Goal: Transaction & Acquisition: Obtain resource

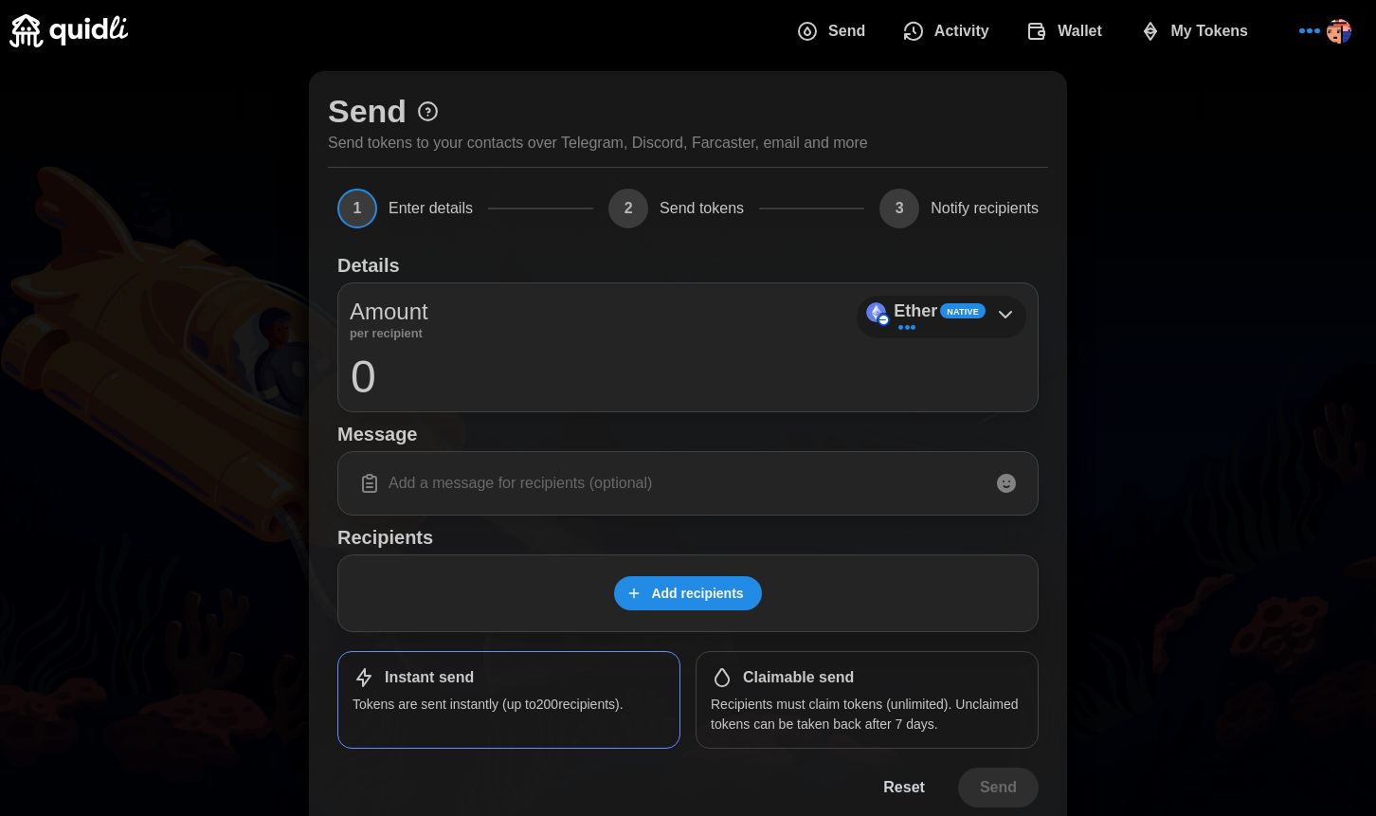
click at [998, 308] on icon at bounding box center [1005, 314] width 23 height 23
click at [999, 310] on icon at bounding box center [1005, 314] width 23 height 23
click at [725, 588] on span "Add recipients" at bounding box center [697, 593] width 92 height 32
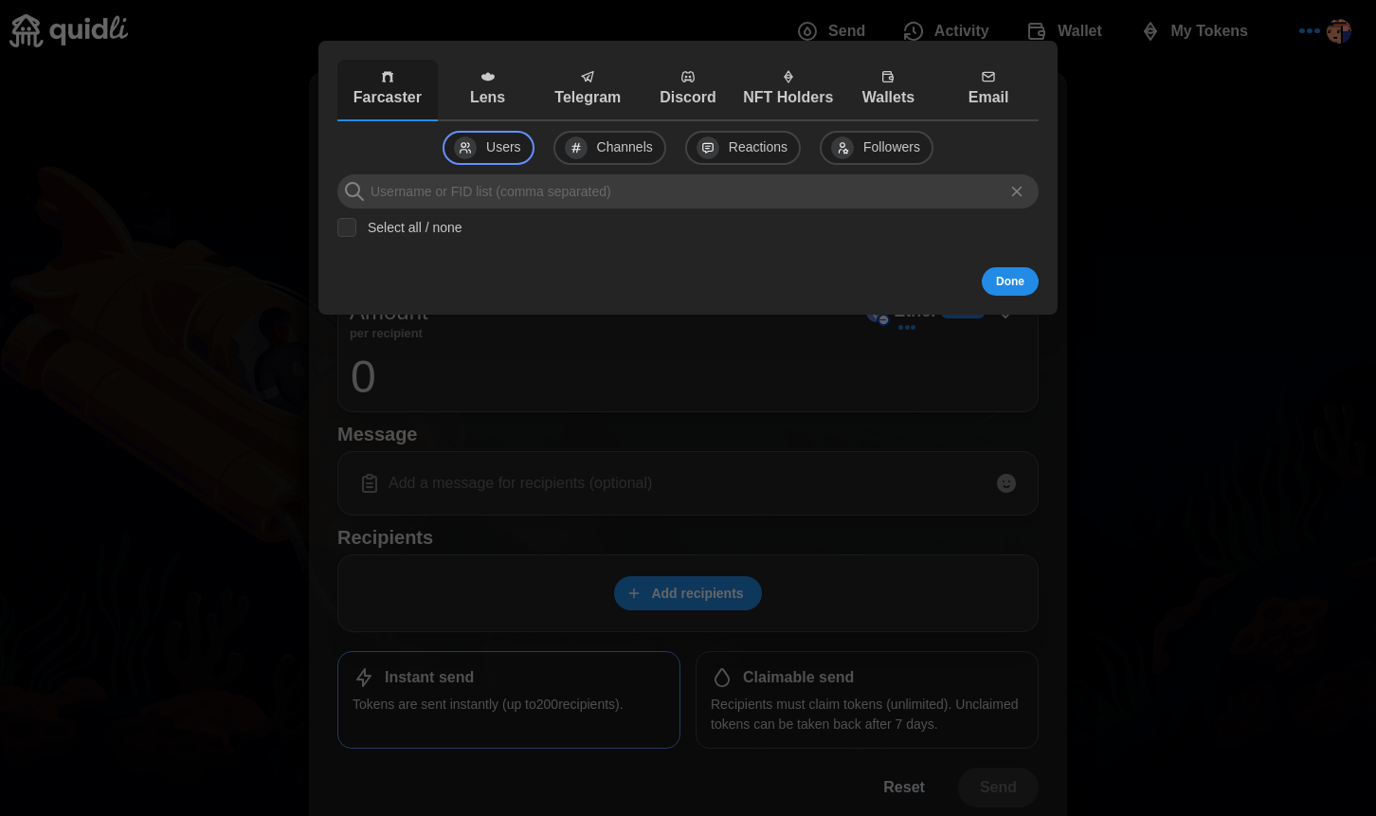
click at [496, 112] on button "Lens" at bounding box center [488, 91] width 100 height 62
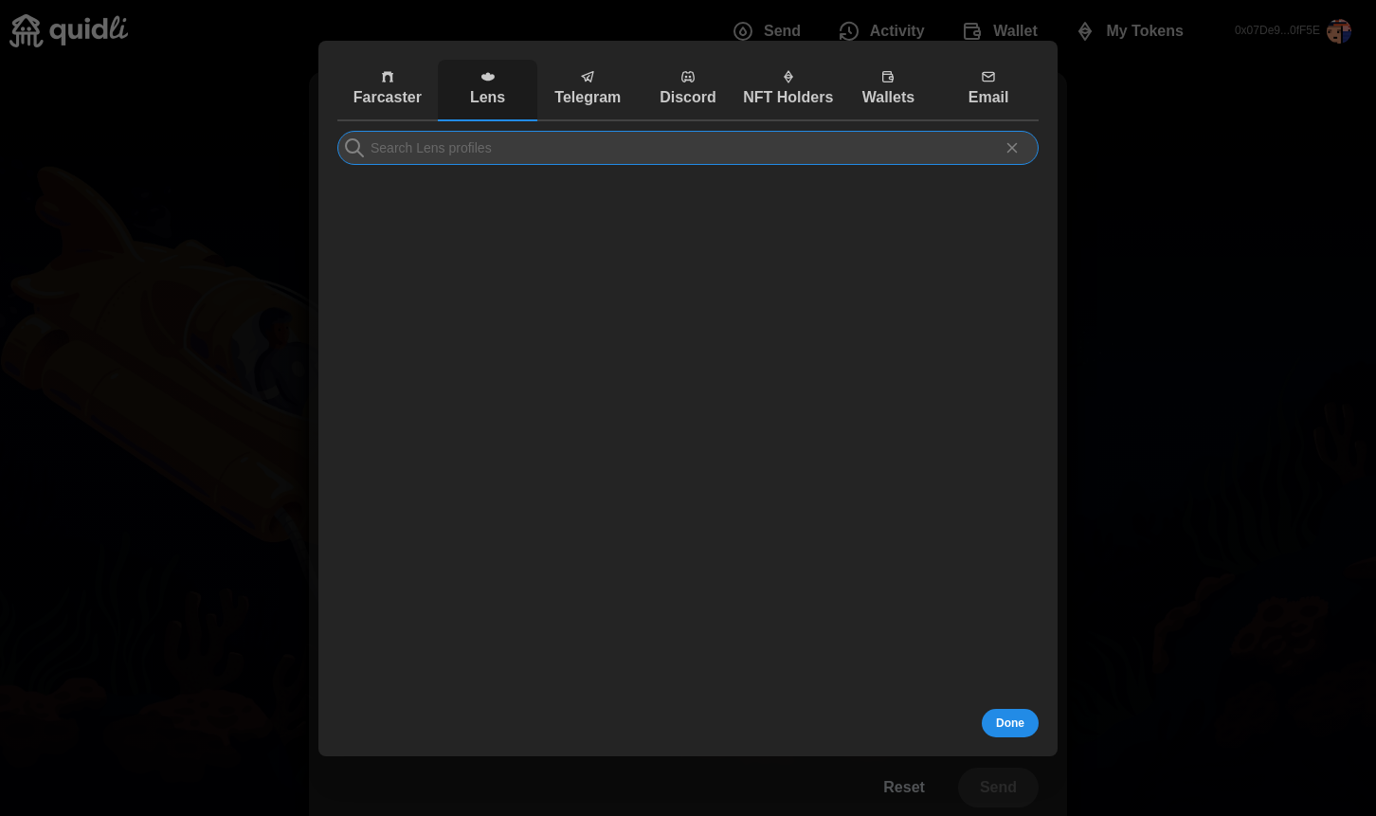
click at [527, 142] on input at bounding box center [687, 148] width 701 height 34
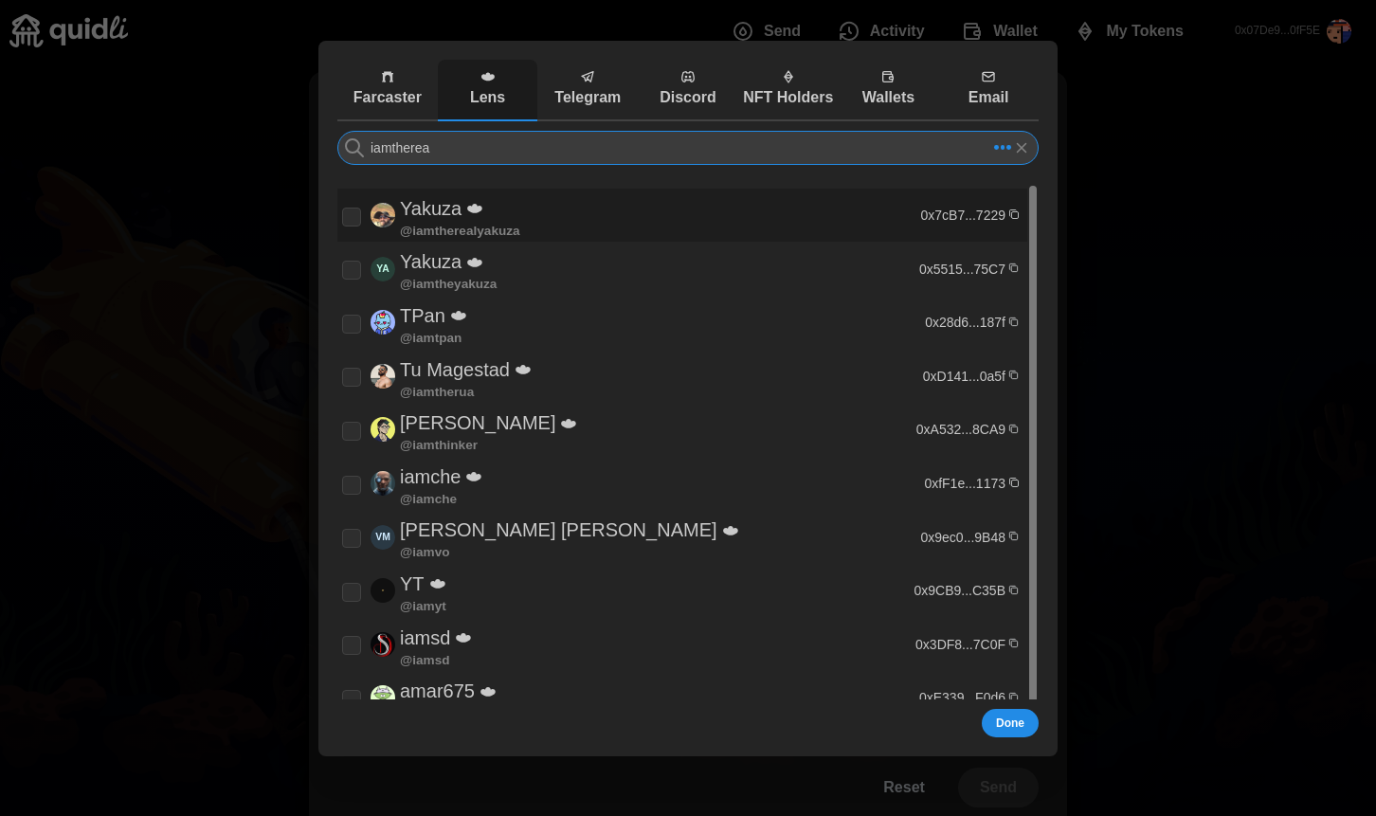
type input "iamtherea"
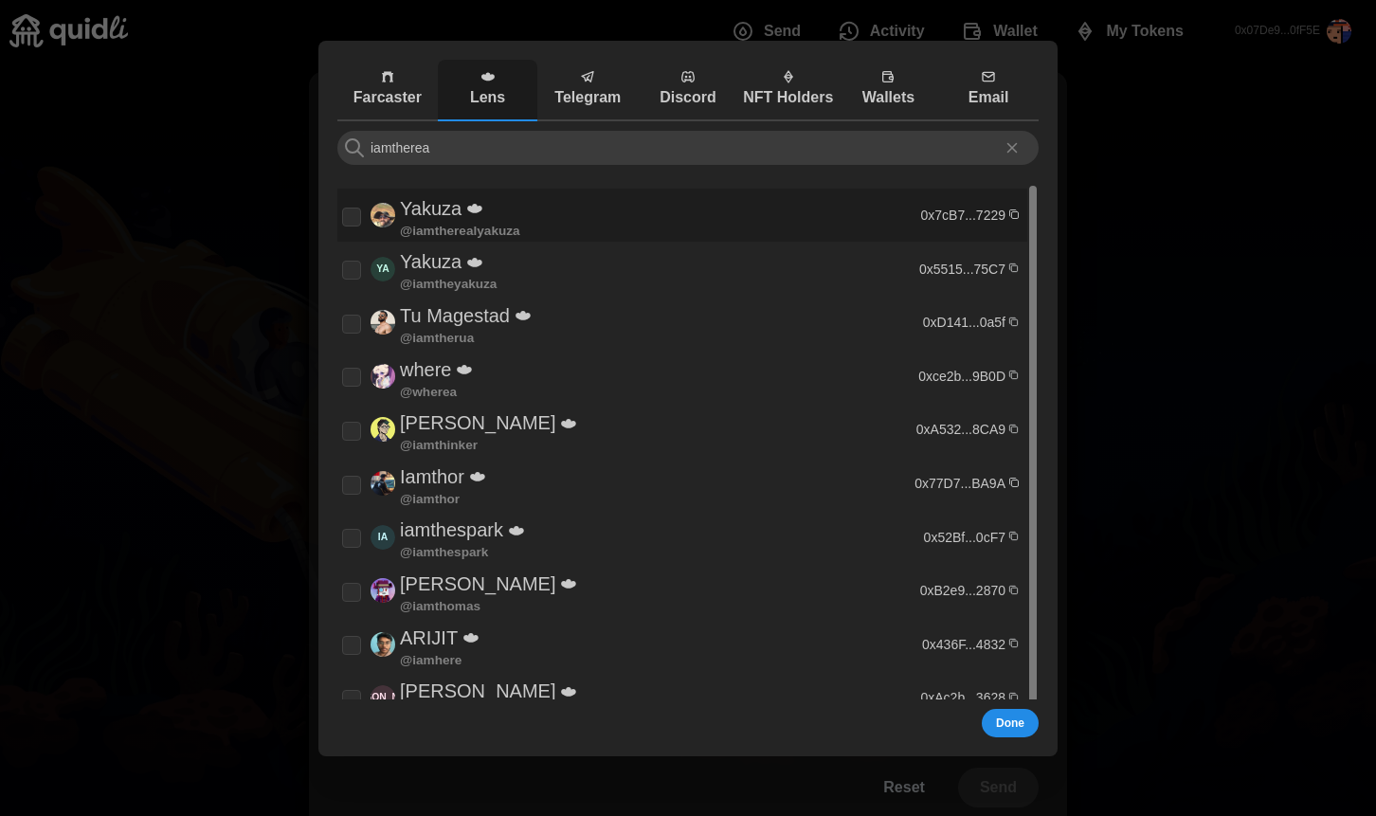
click at [536, 215] on div "Yakuza @ iamtherealyakuza" at bounding box center [628, 215] width 573 height 45
checkbox input "true"
click at [550, 145] on input "iamtherea" at bounding box center [687, 148] width 701 height 34
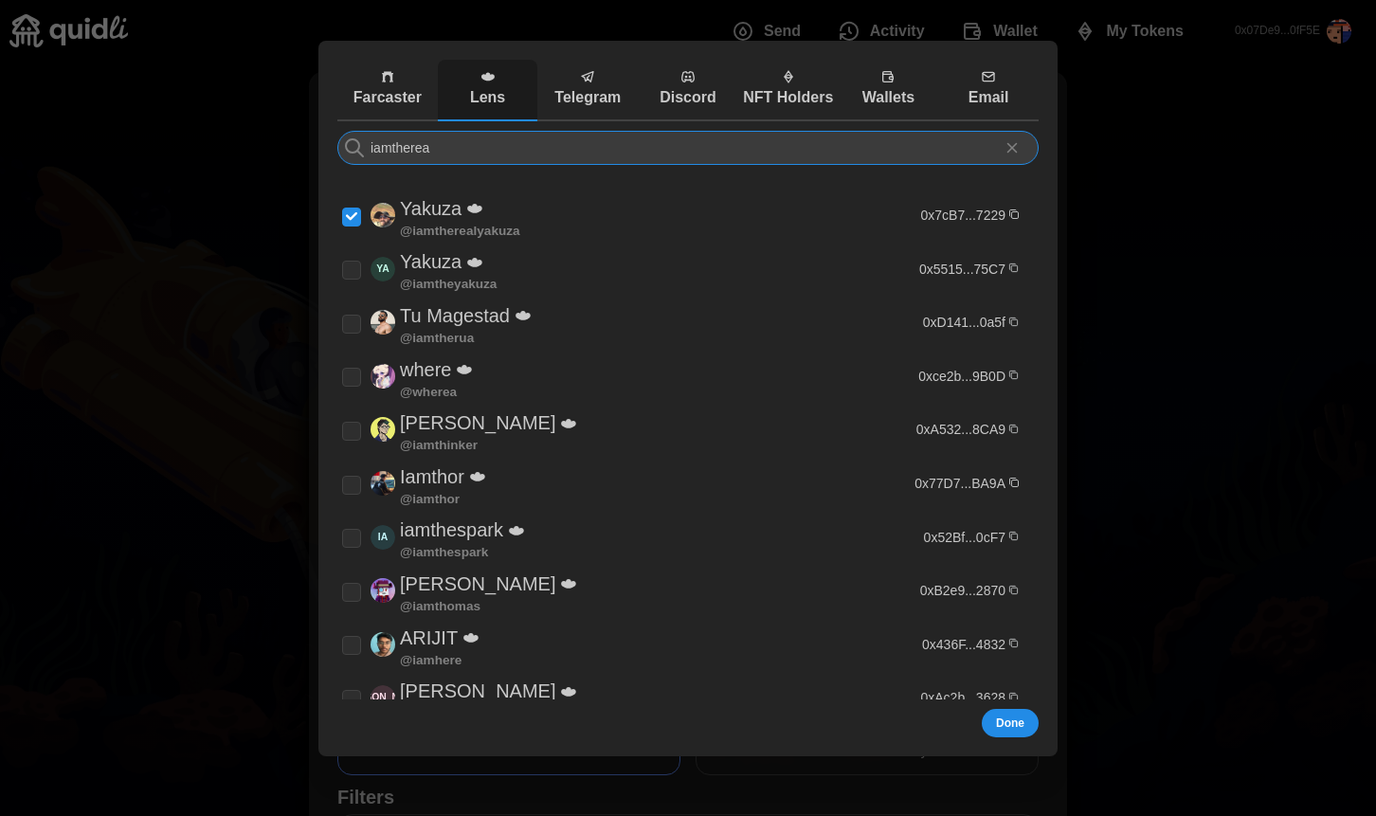
type input "i"
type input "f"
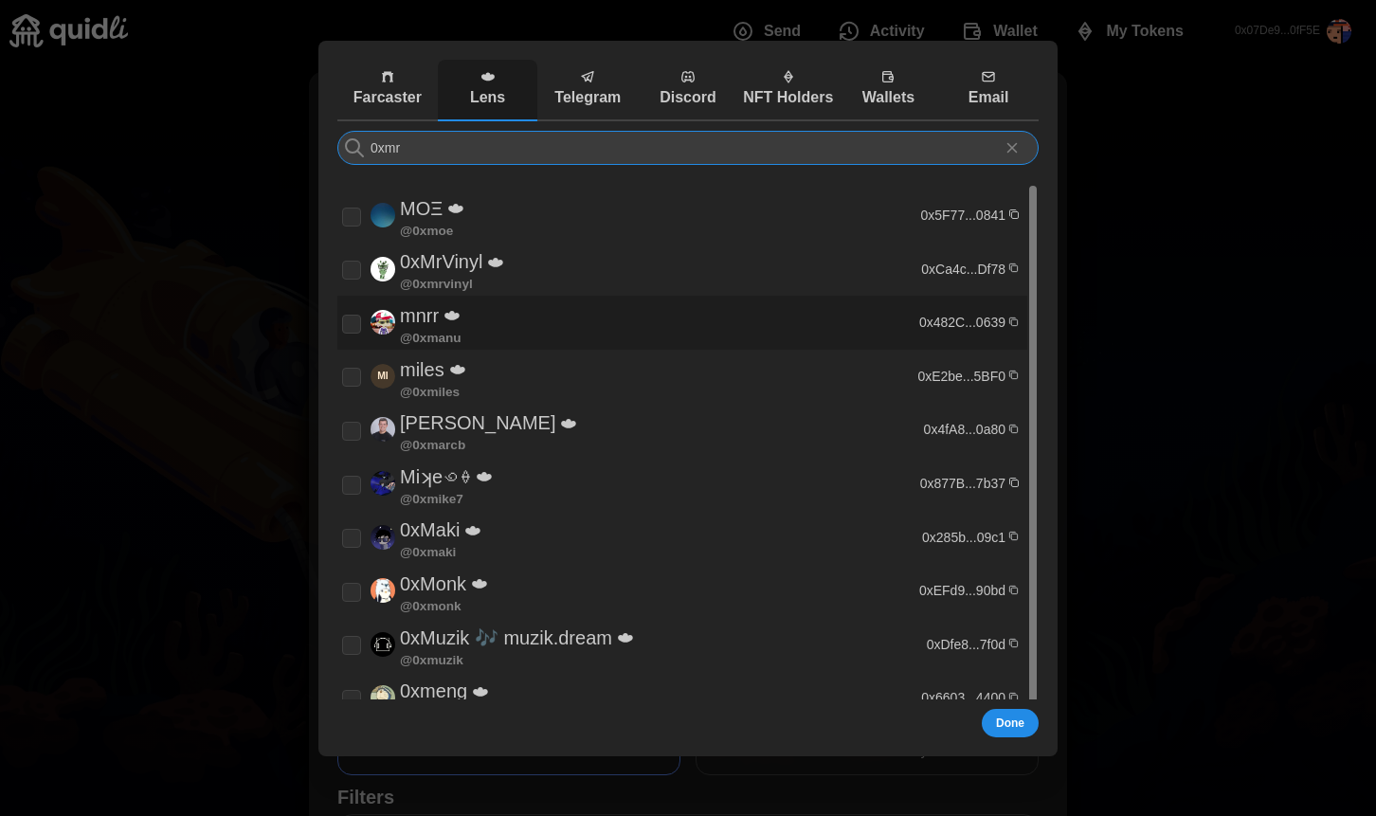
type input "0xmr"
click at [537, 279] on div "0xMrVinyl @ 0xmrvinyl" at bounding box center [629, 268] width 574 height 45
checkbox input "true"
click at [1002, 715] on span "Done" at bounding box center [1010, 723] width 28 height 27
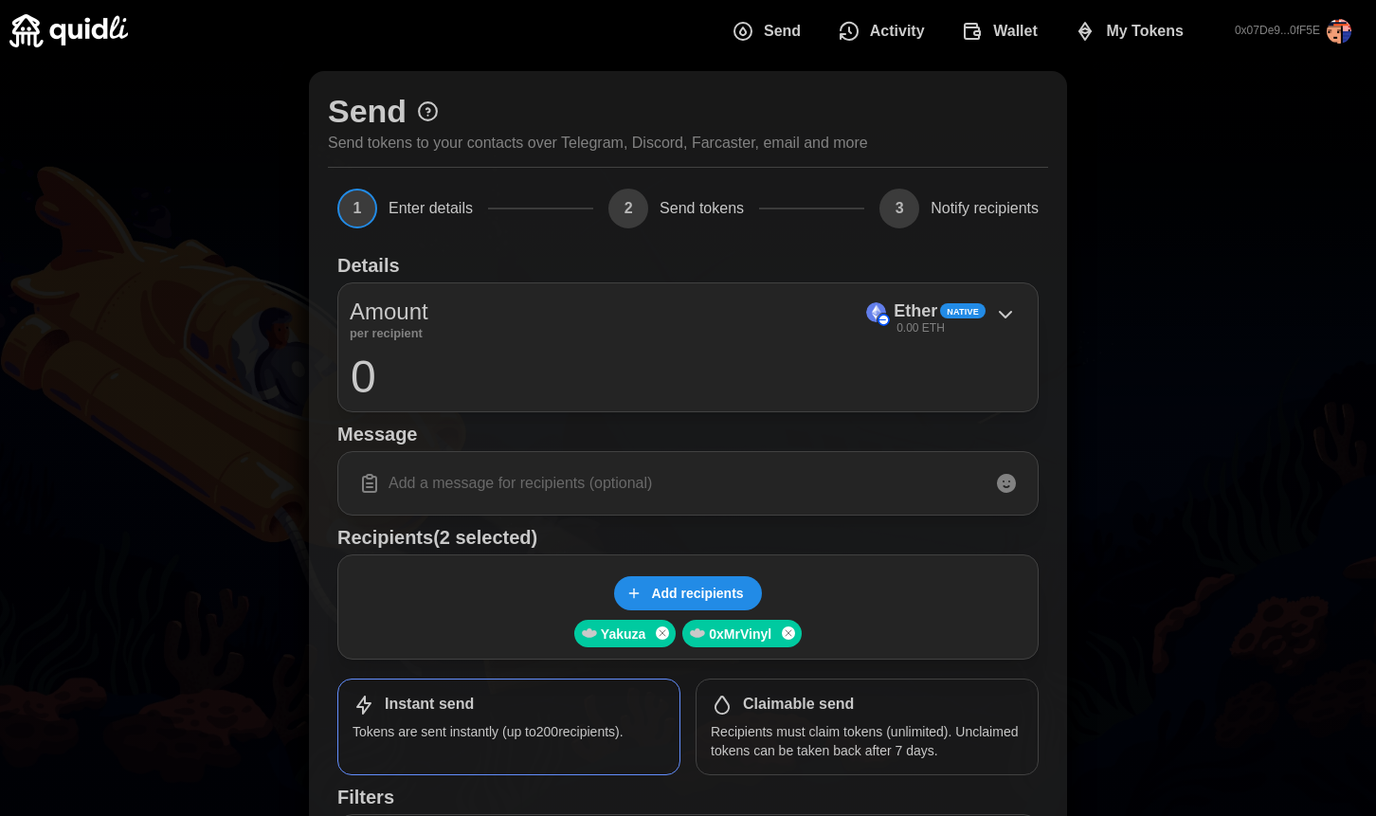
click at [767, 498] on input at bounding box center [688, 483] width 677 height 40
type input "test"
click at [1007, 291] on div "Amount per recipient [DEMOGRAPHIC_DATA] 0.00 ETH 0" at bounding box center [687, 347] width 701 height 130
click at [988, 306] on div "Ether Native 0.00 ETH" at bounding box center [942, 317] width 170 height 43
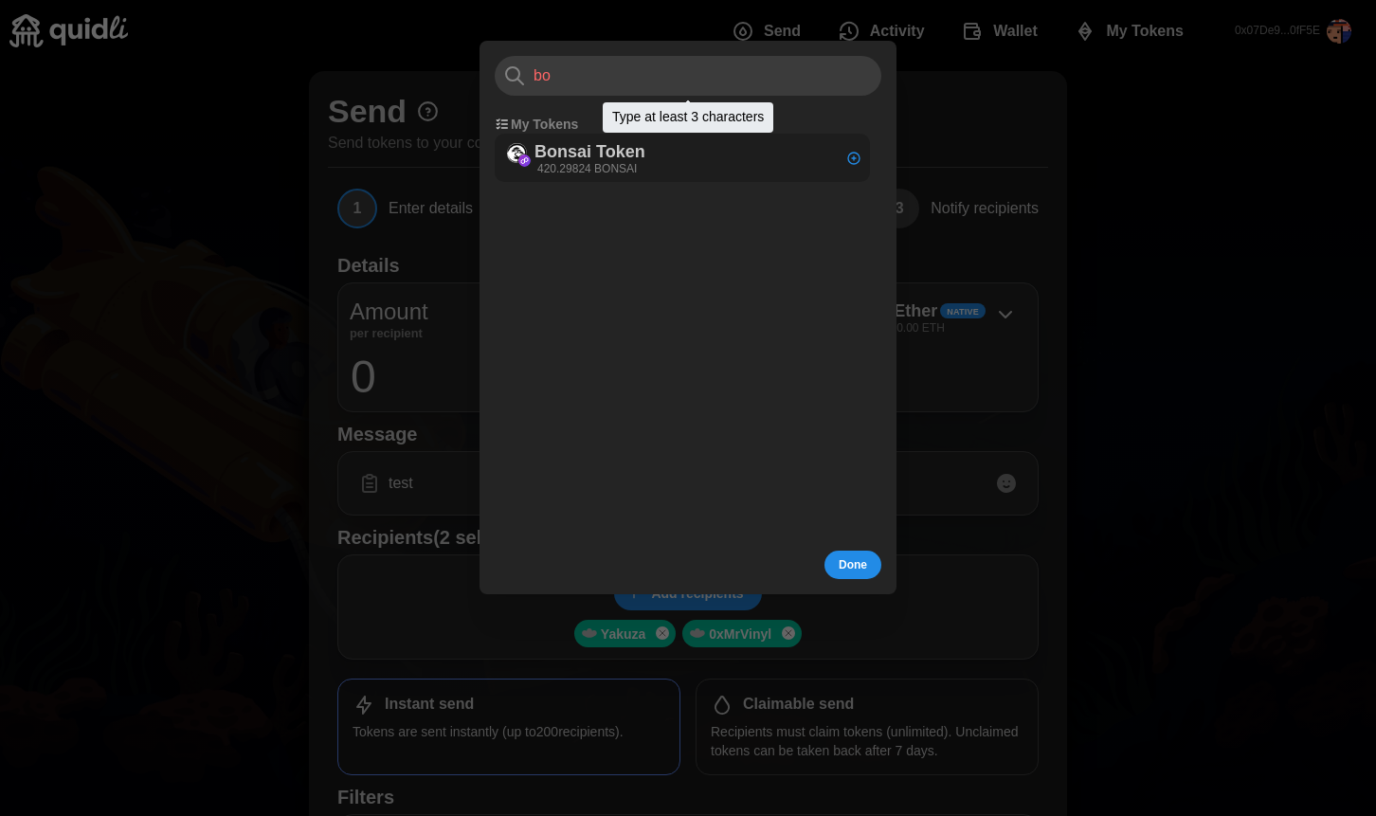
type input "bo"
click at [651, 166] on div "Bonsai Token 420.29824 BONSAI" at bounding box center [575, 157] width 157 height 43
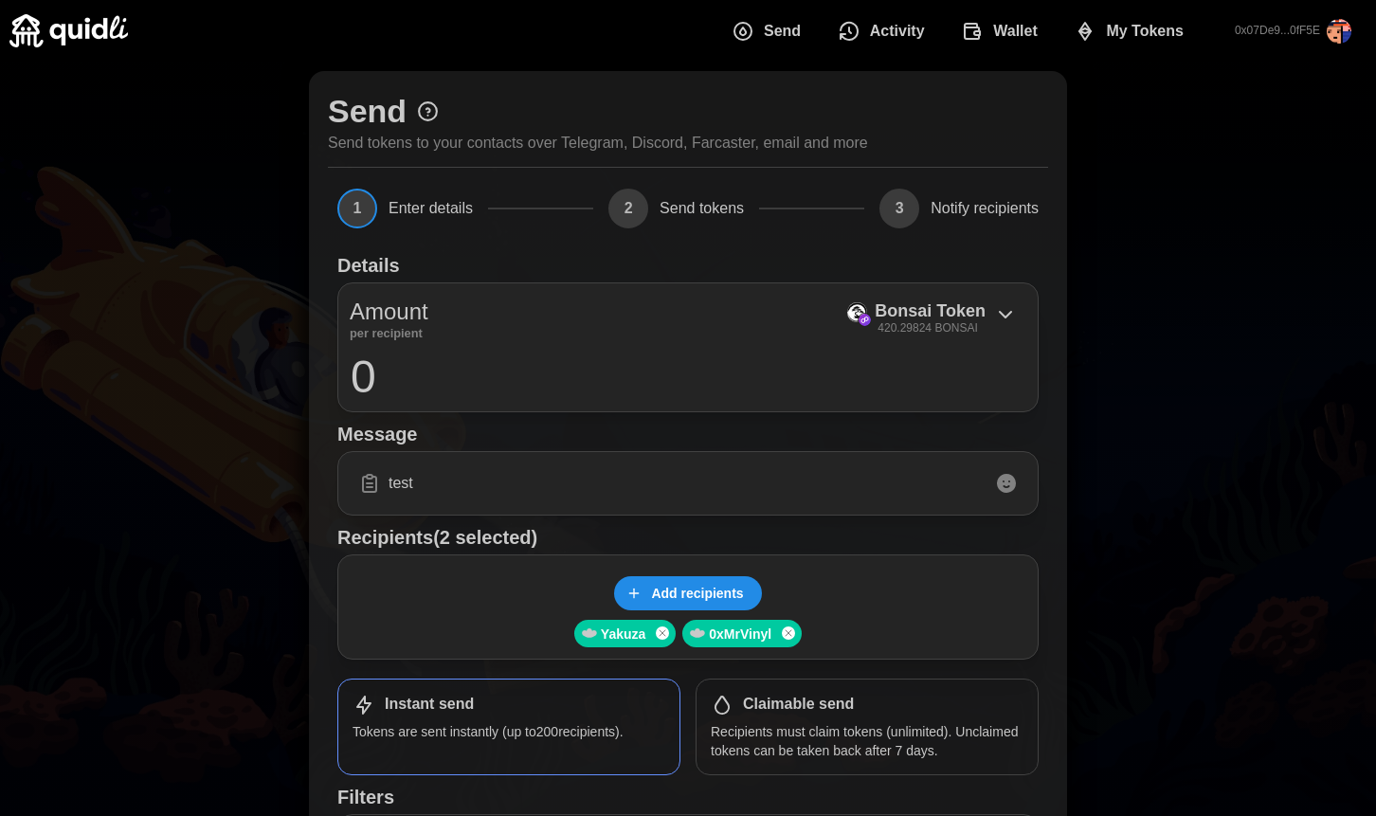
click at [593, 370] on input "0" at bounding box center [688, 376] width 677 height 47
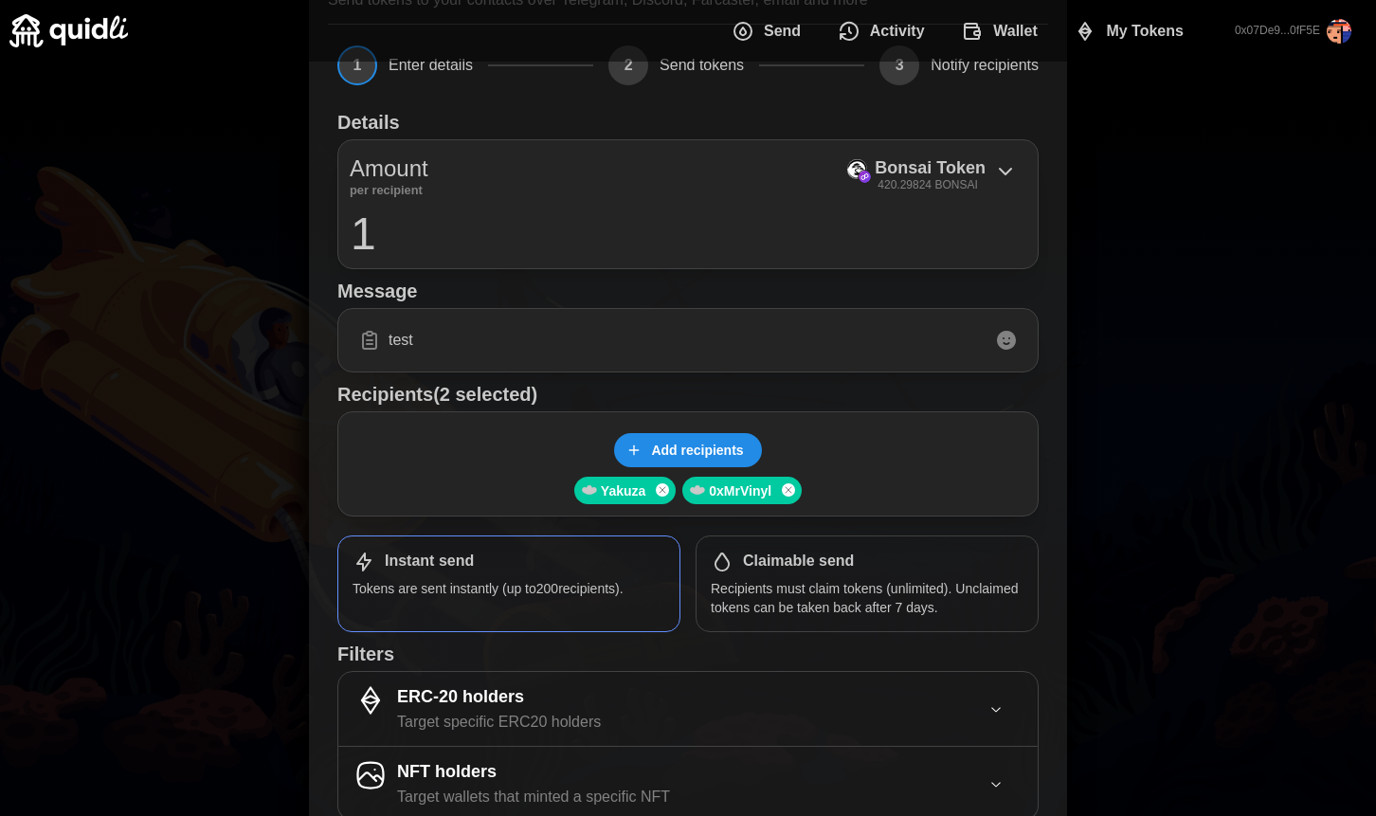
scroll to position [244, 0]
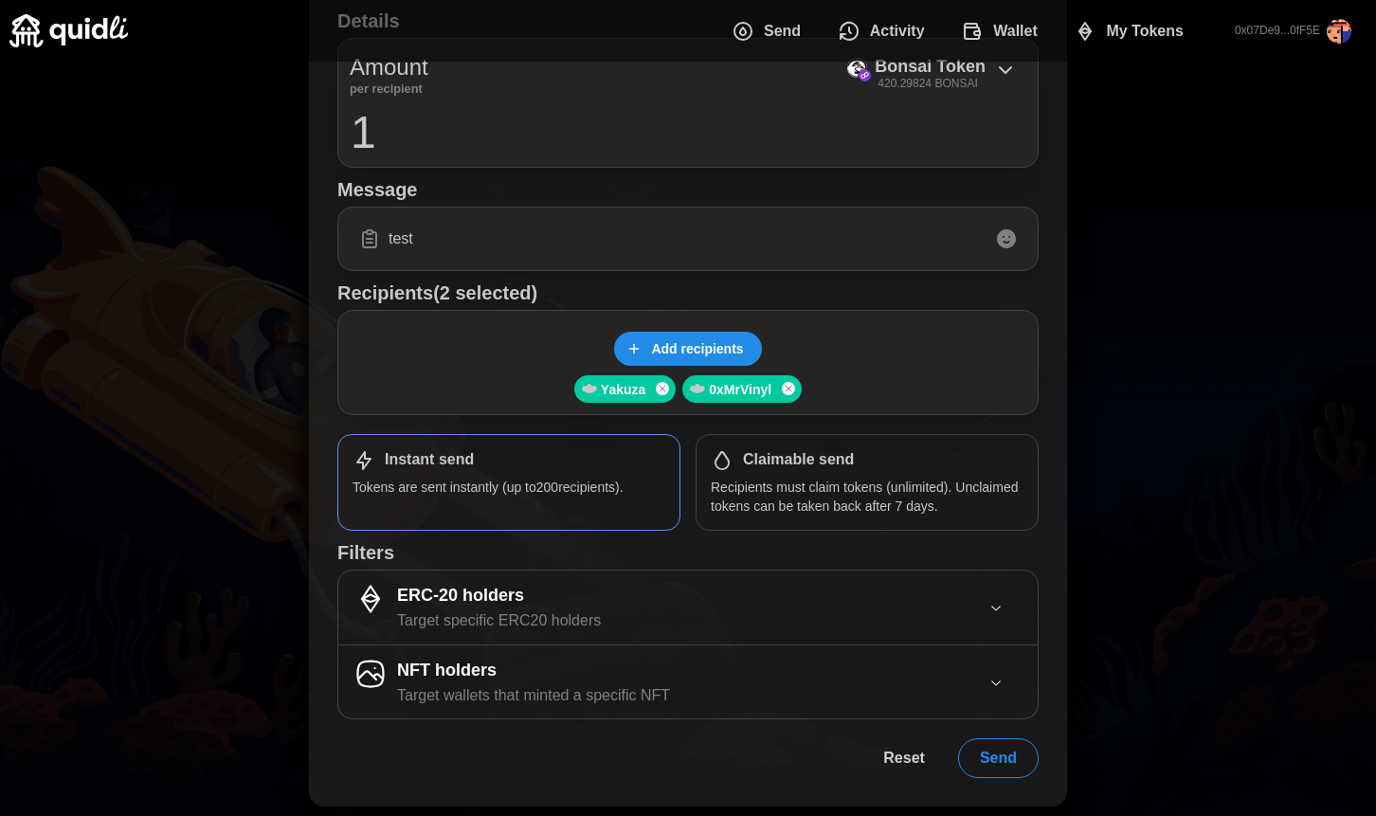
type input "1"
click at [1014, 752] on span "Send" at bounding box center [998, 758] width 37 height 38
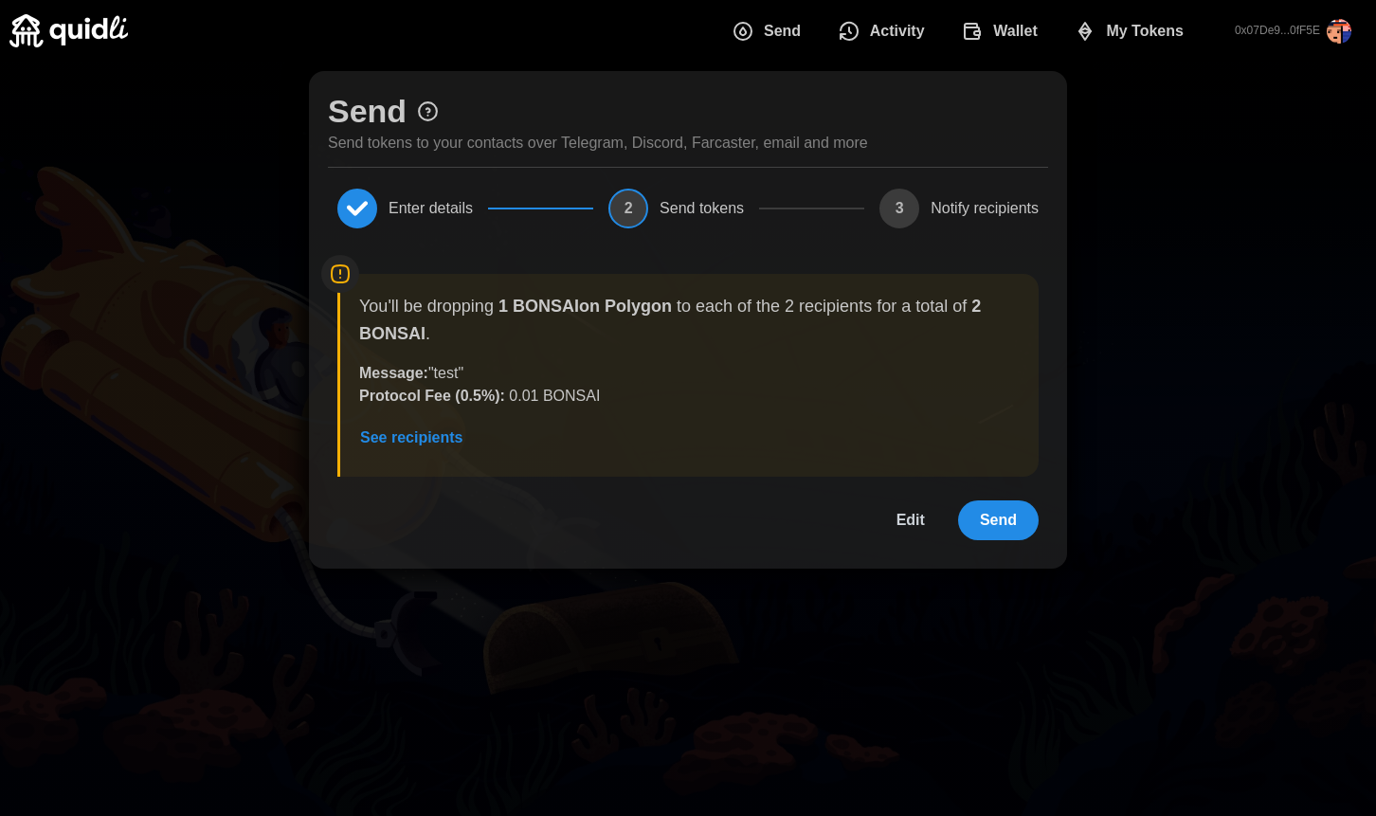
click at [1016, 517] on span "Send" at bounding box center [998, 520] width 37 height 38
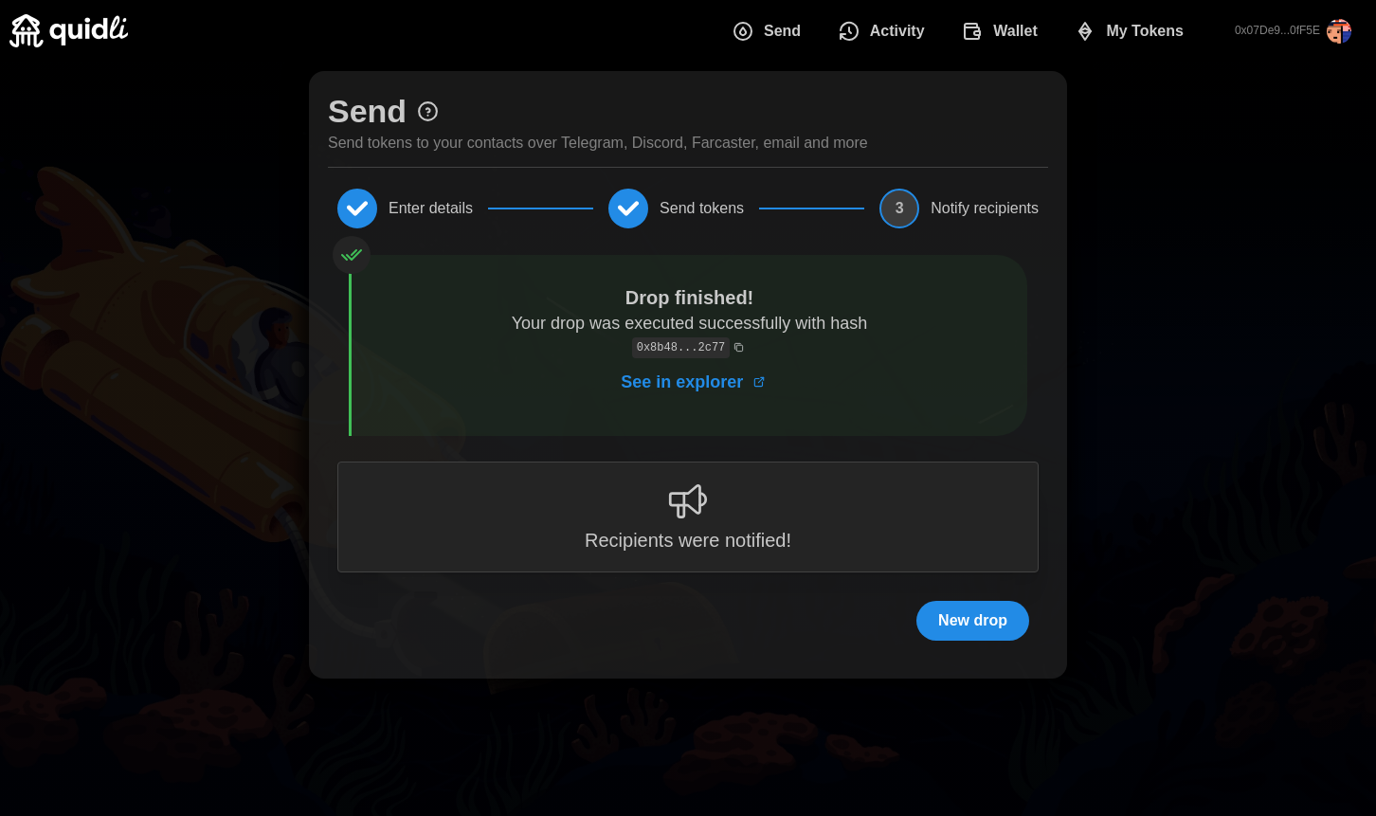
click at [983, 623] on span "New drop" at bounding box center [972, 621] width 69 height 38
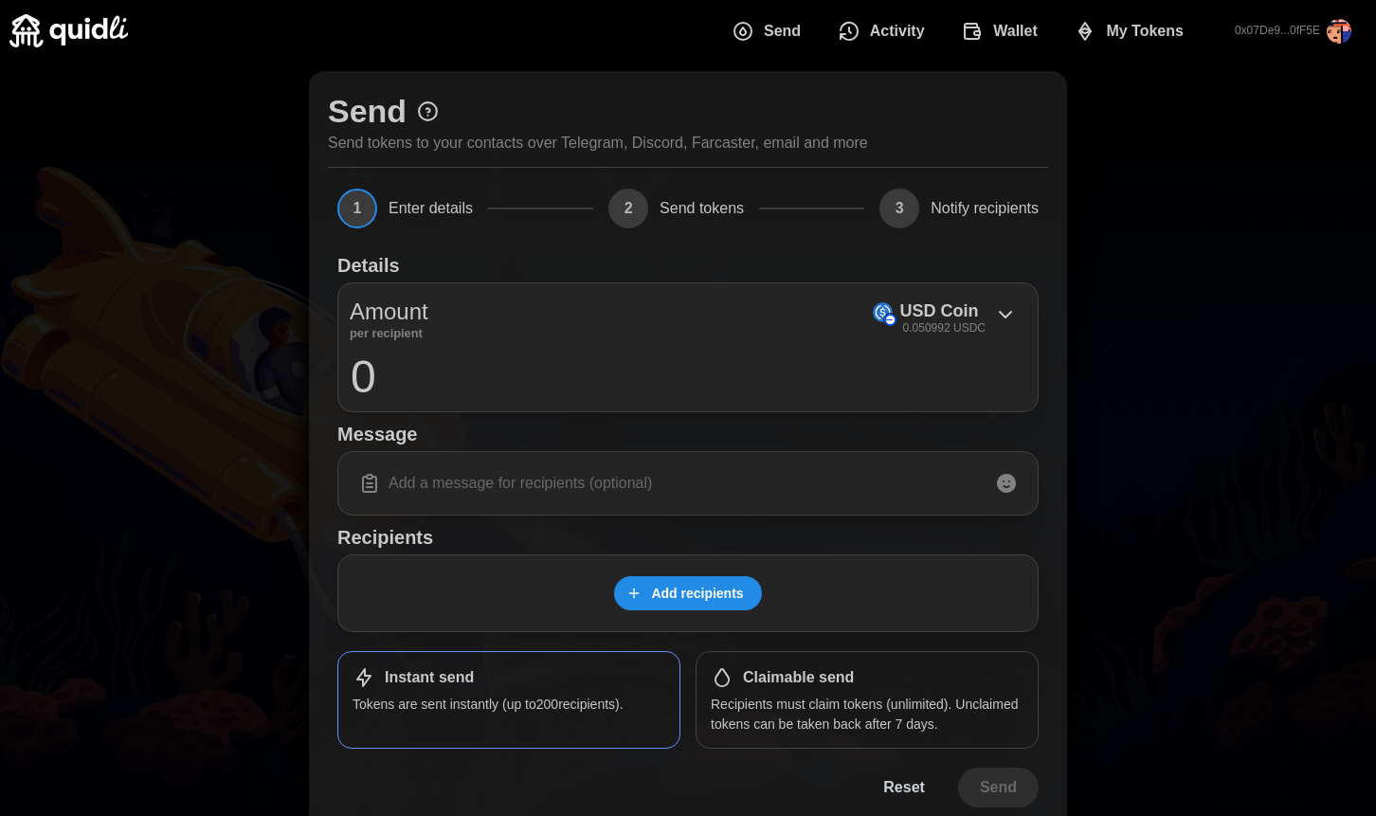
click at [783, 22] on span "Send" at bounding box center [782, 31] width 37 height 38
click at [979, 322] on p "0.050992 USDC" at bounding box center [944, 328] width 82 height 16
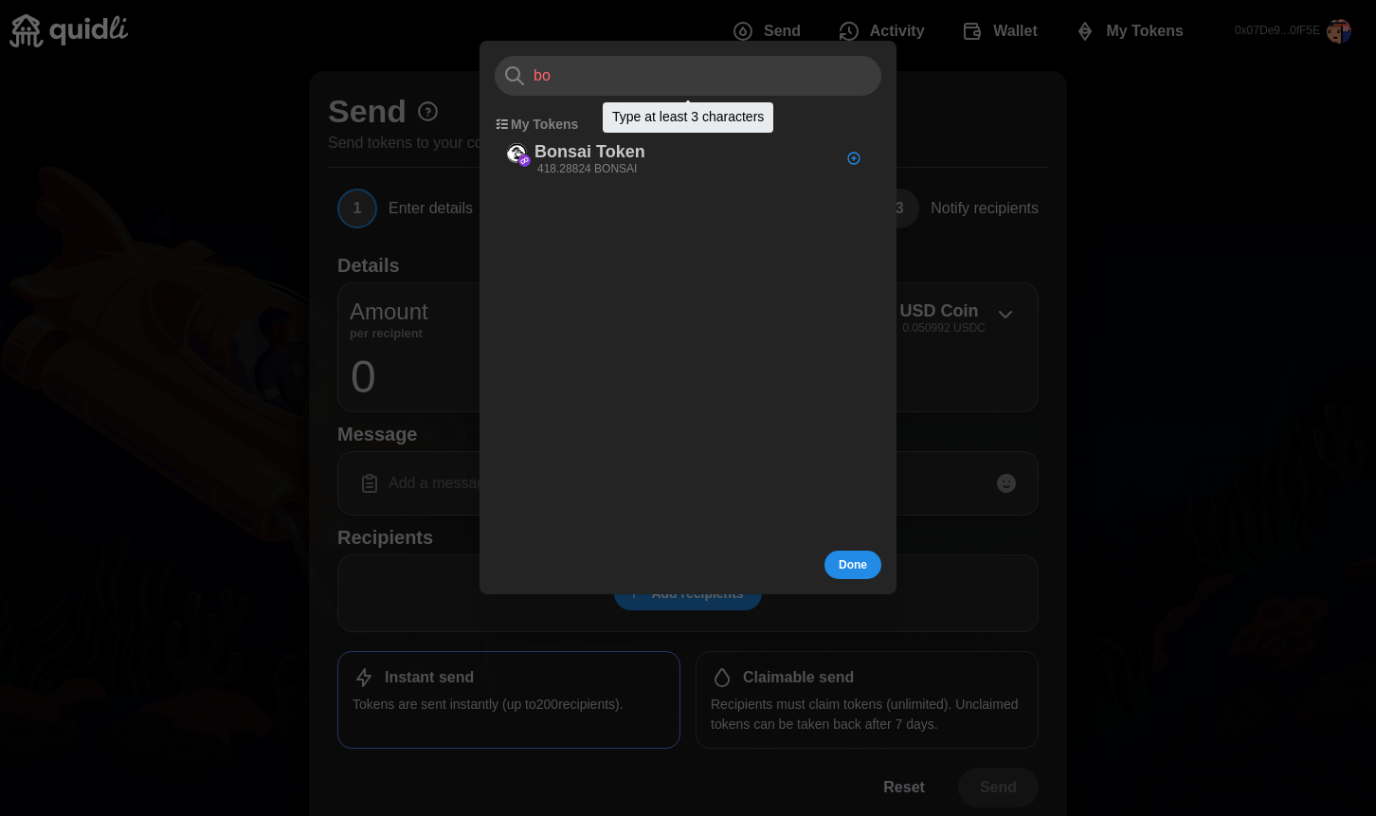
type input "bo"
click at [735, 167] on div "Bonsai Token 418.28824 BONSAI" at bounding box center [682, 158] width 375 height 48
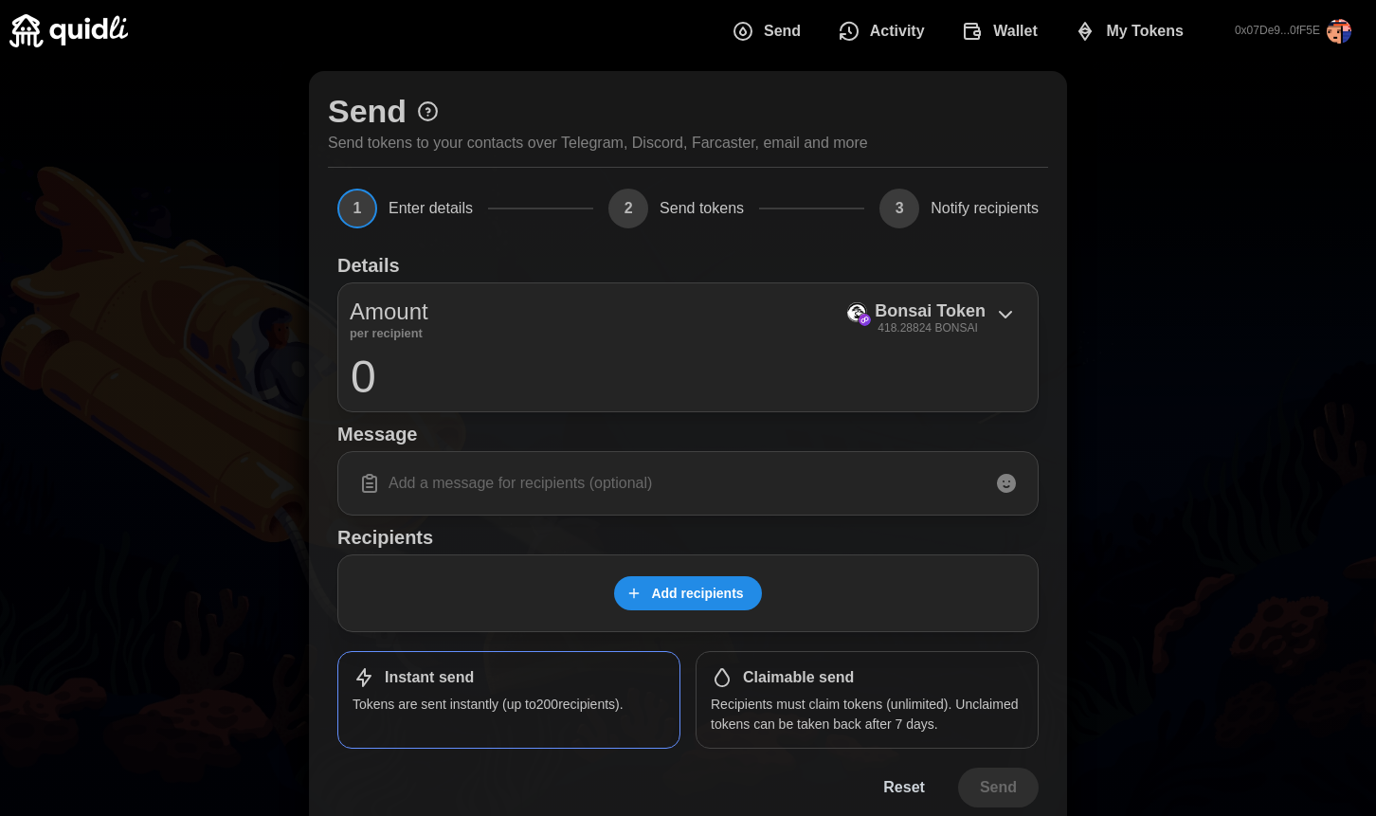
click at [690, 347] on div "Amount per recipient [PERSON_NAME] 418.28824 BONSAI 0" at bounding box center [687, 347] width 701 height 130
click at [660, 384] on input "0" at bounding box center [688, 376] width 677 height 47
type input "1"
click at [670, 591] on span "Add recipients" at bounding box center [697, 593] width 92 height 32
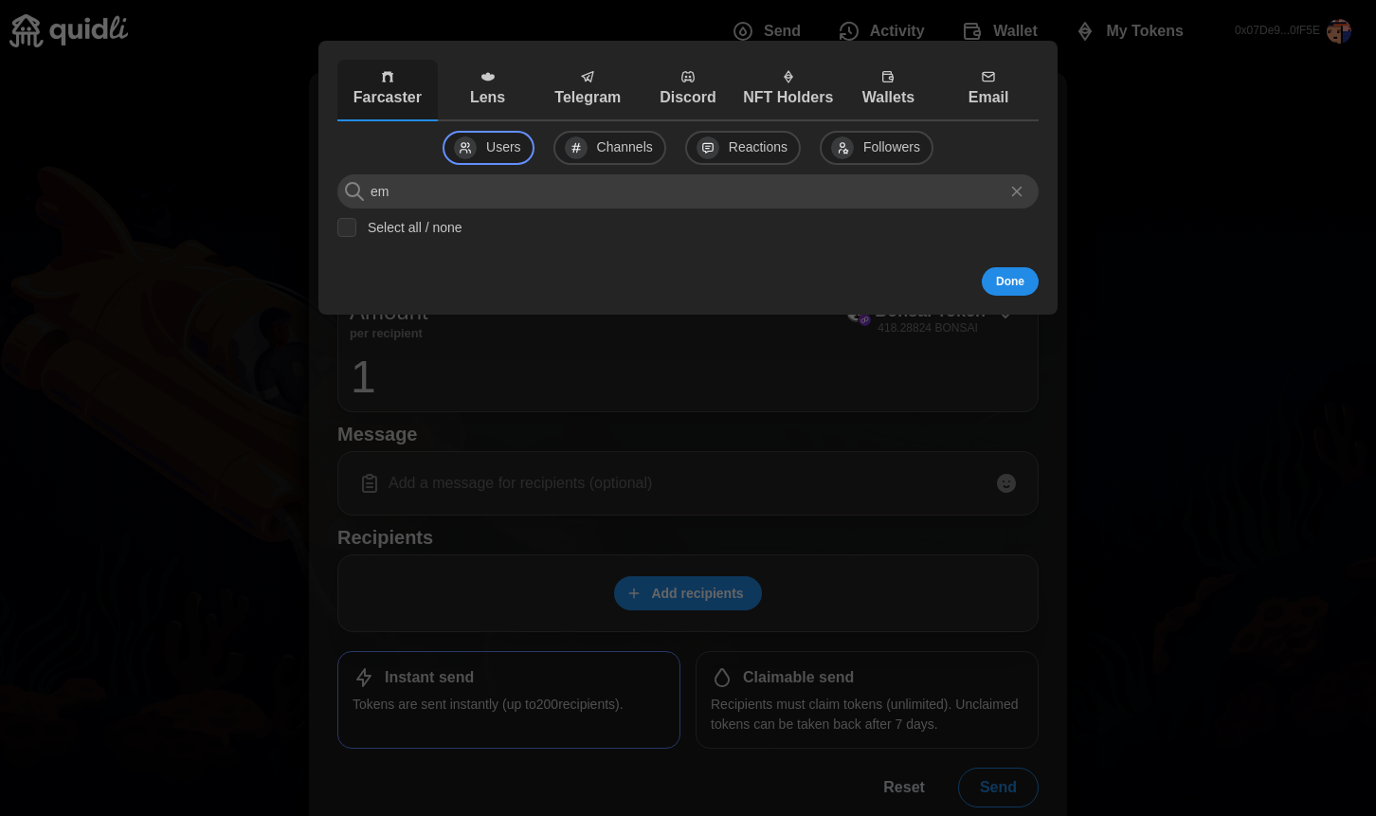
type input "e"
click at [497, 102] on p "Lens" at bounding box center [488, 98] width 91 height 24
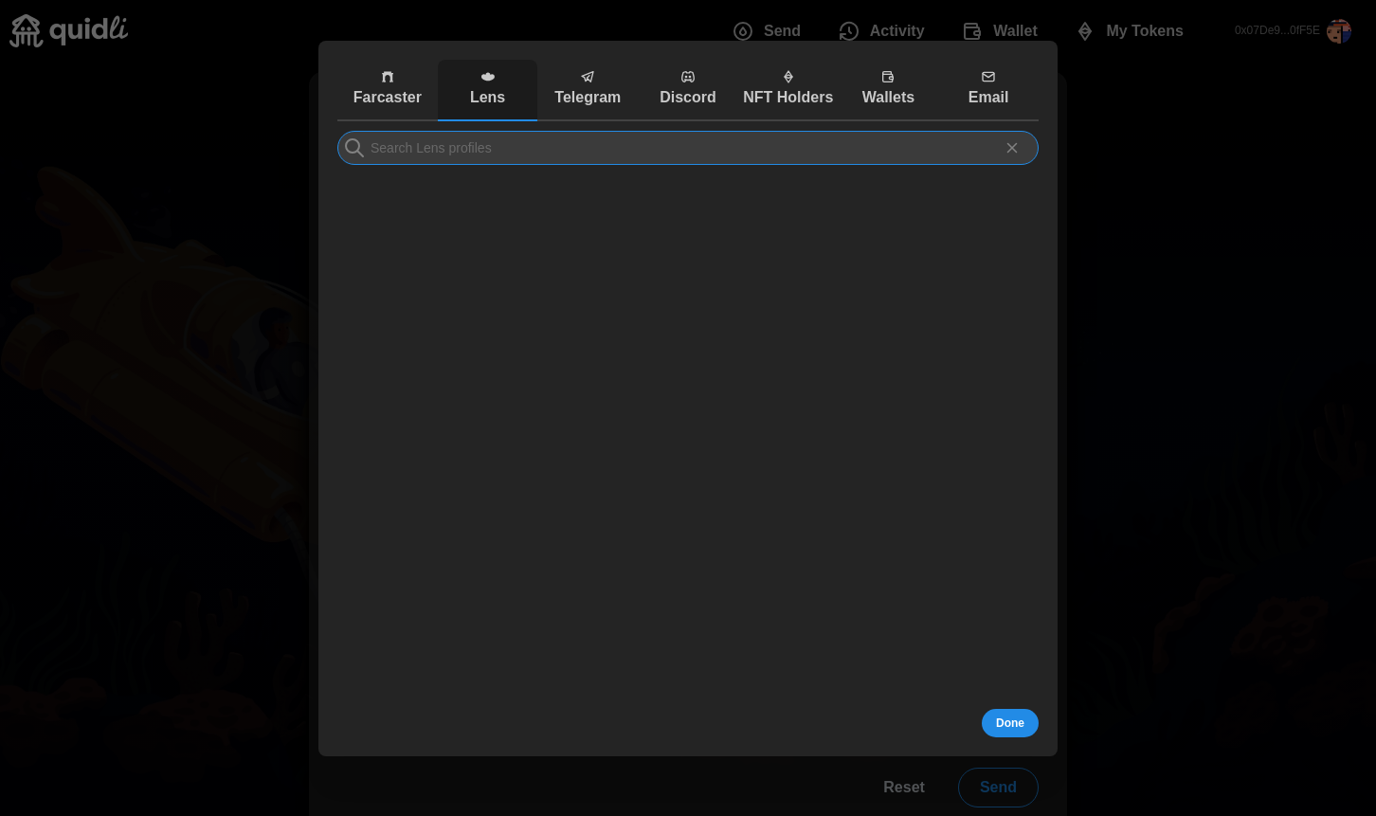
click at [496, 143] on input at bounding box center [687, 148] width 701 height 34
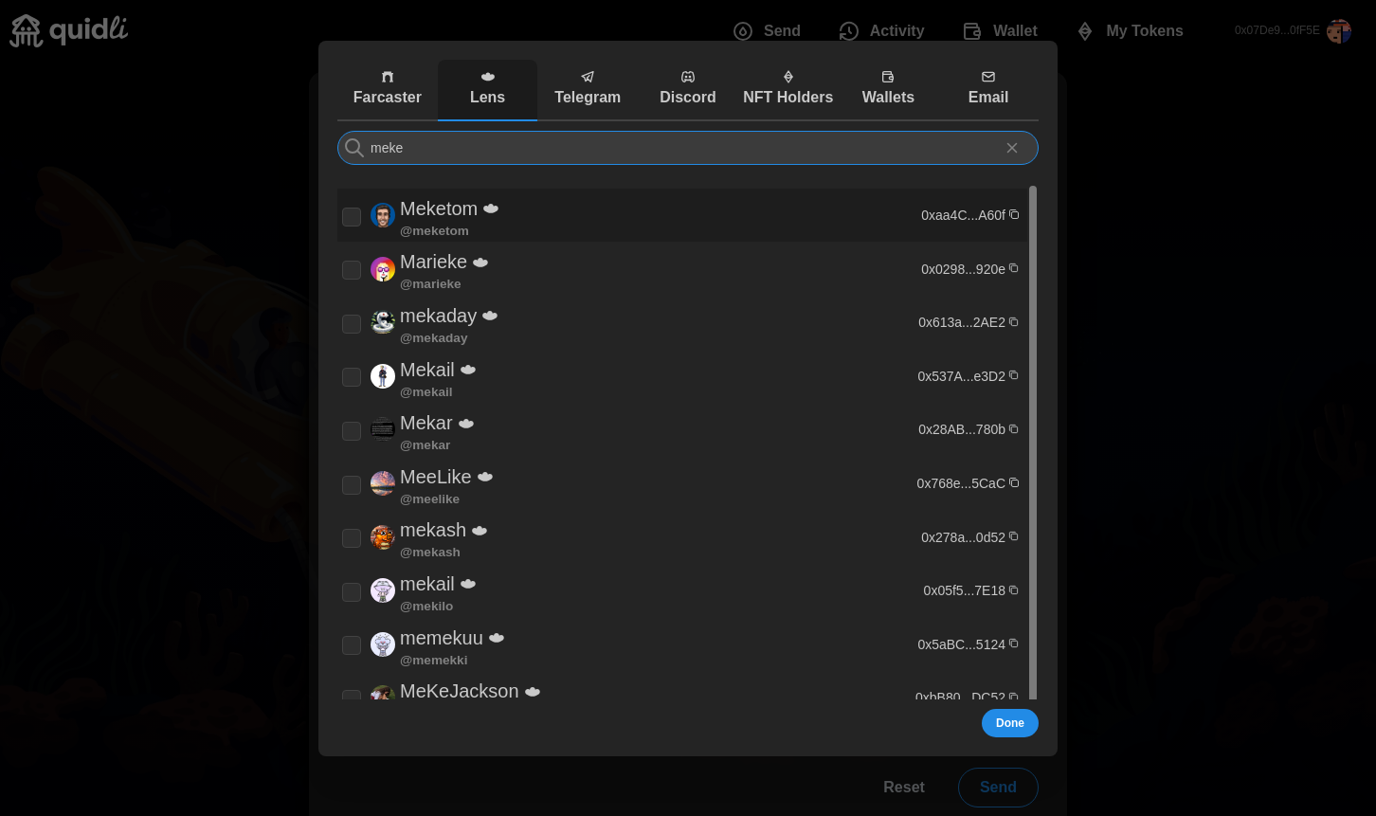
type input "meke"
click at [588, 225] on div "Meketom @ meketom" at bounding box center [629, 215] width 574 height 45
checkbox input "true"
click at [1002, 733] on span "Done" at bounding box center [1010, 723] width 28 height 27
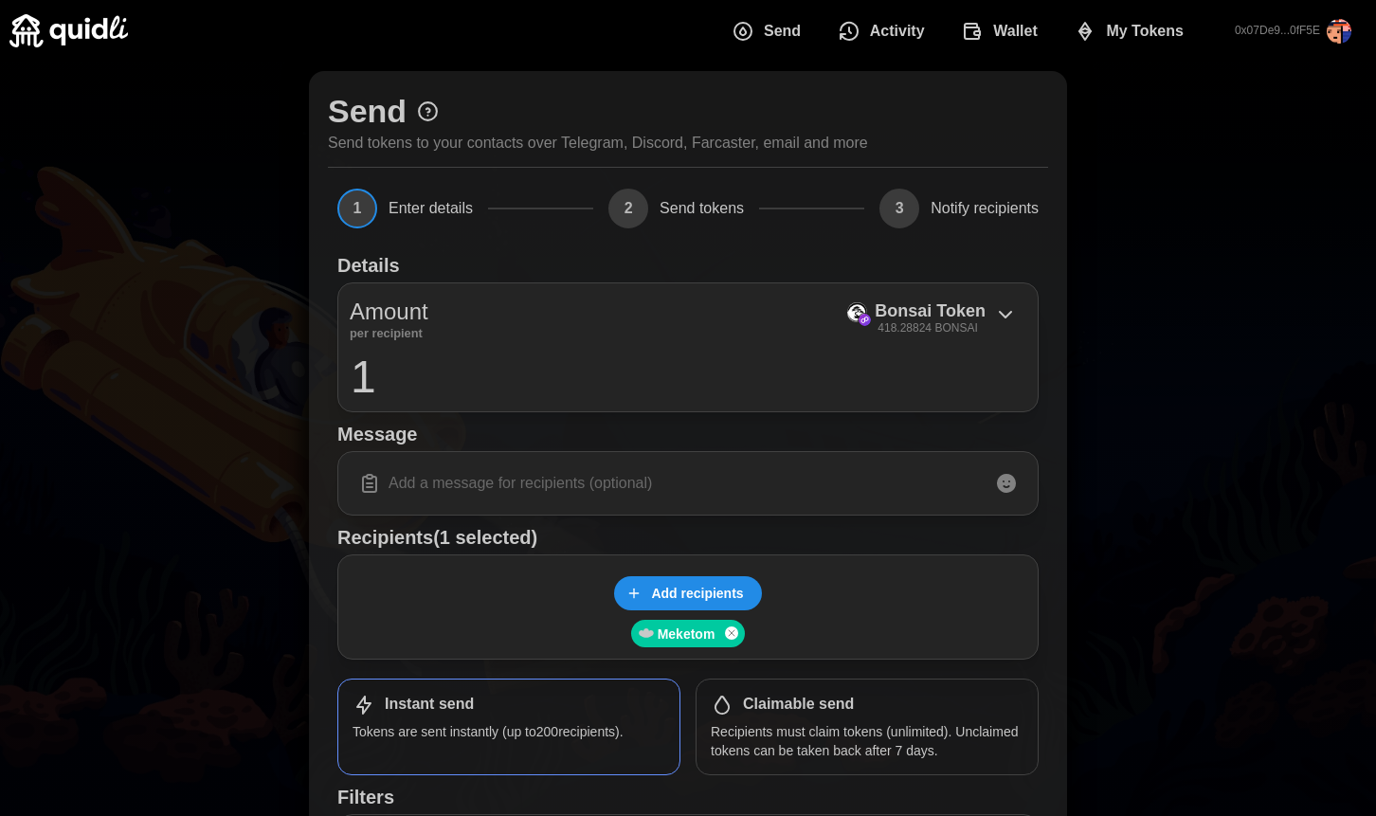
click at [754, 490] on input at bounding box center [688, 483] width 677 height 40
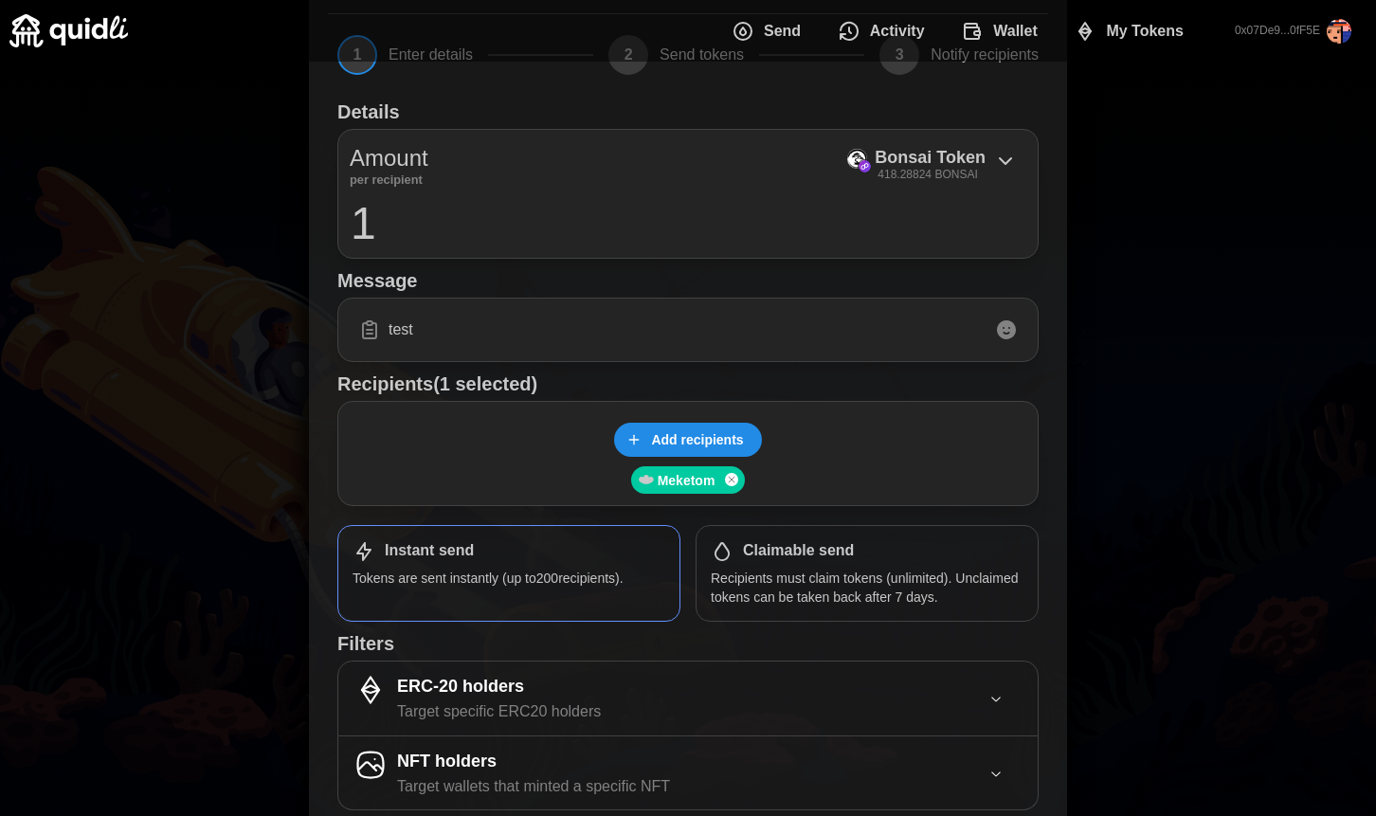
scroll to position [244, 0]
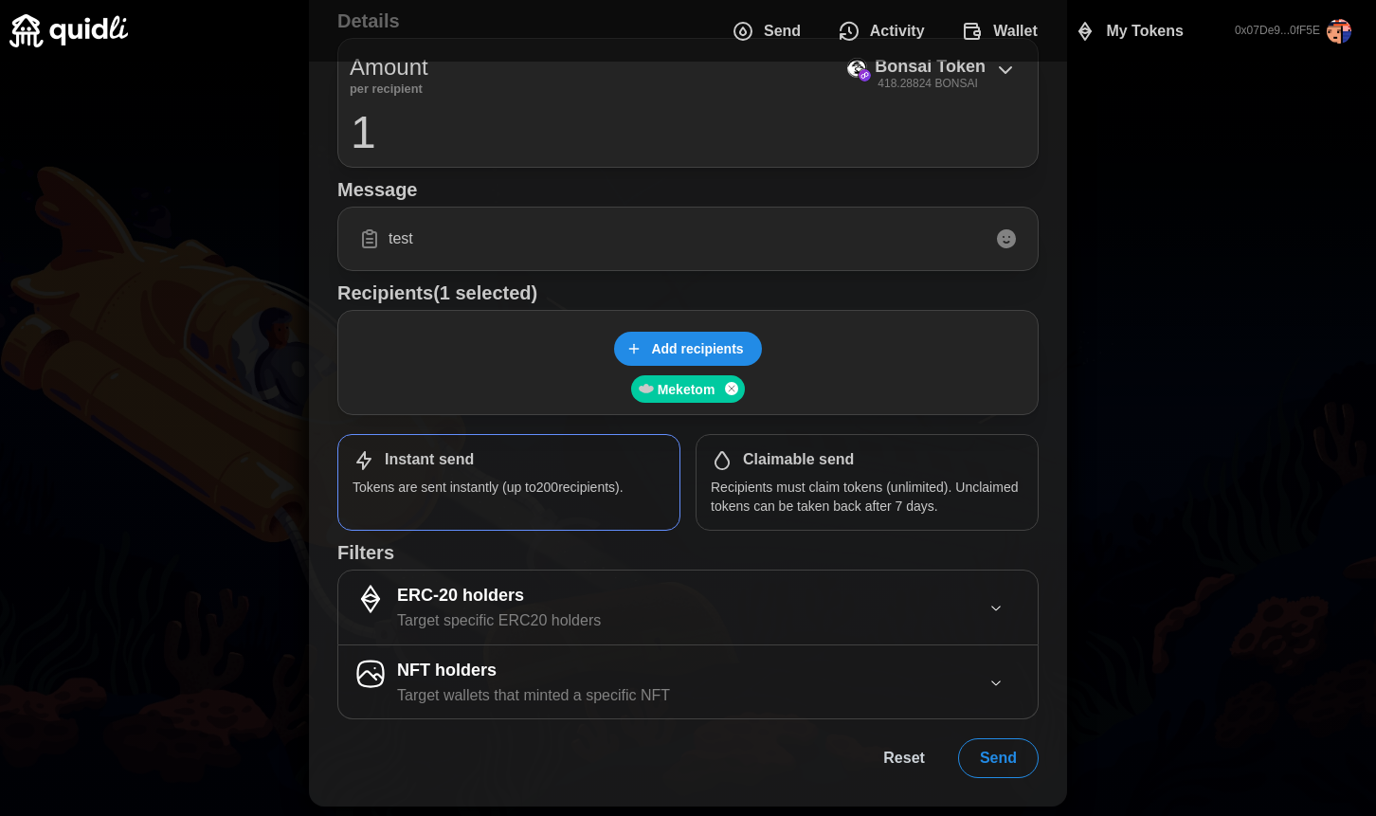
type input "test"
click at [1003, 763] on span "Send" at bounding box center [998, 758] width 37 height 38
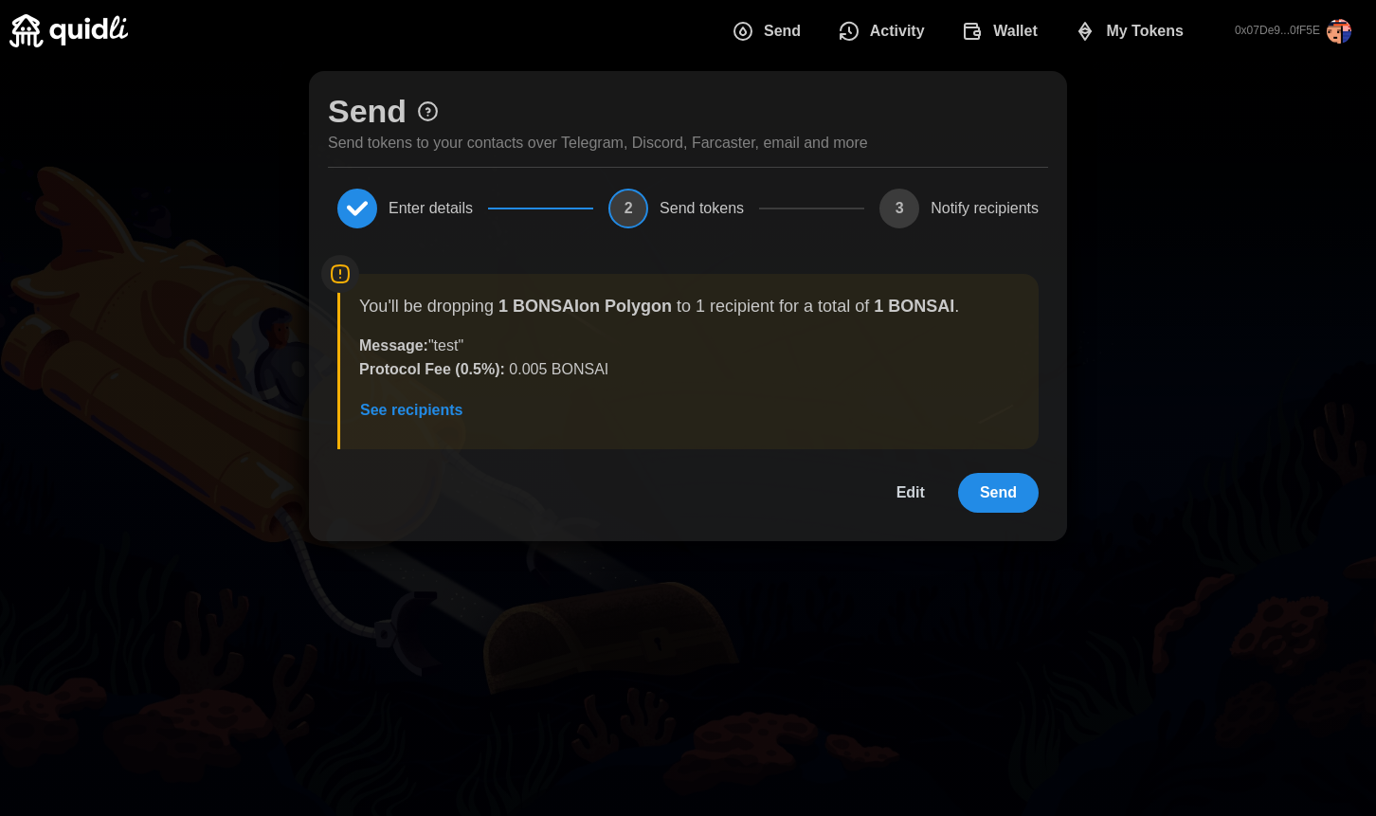
click at [990, 494] on span "Send" at bounding box center [998, 493] width 37 height 38
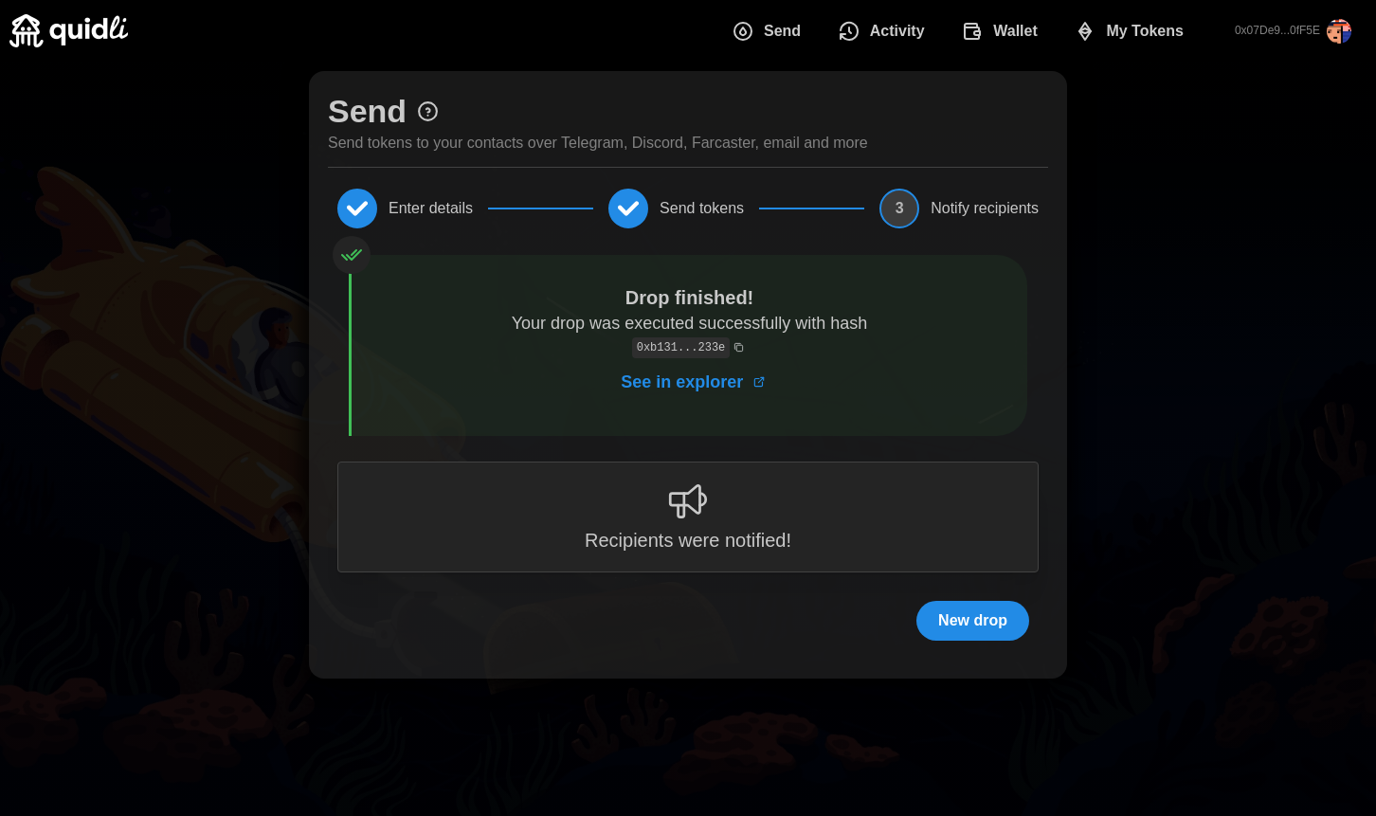
click at [969, 602] on button "New drop" at bounding box center [972, 621] width 113 height 40
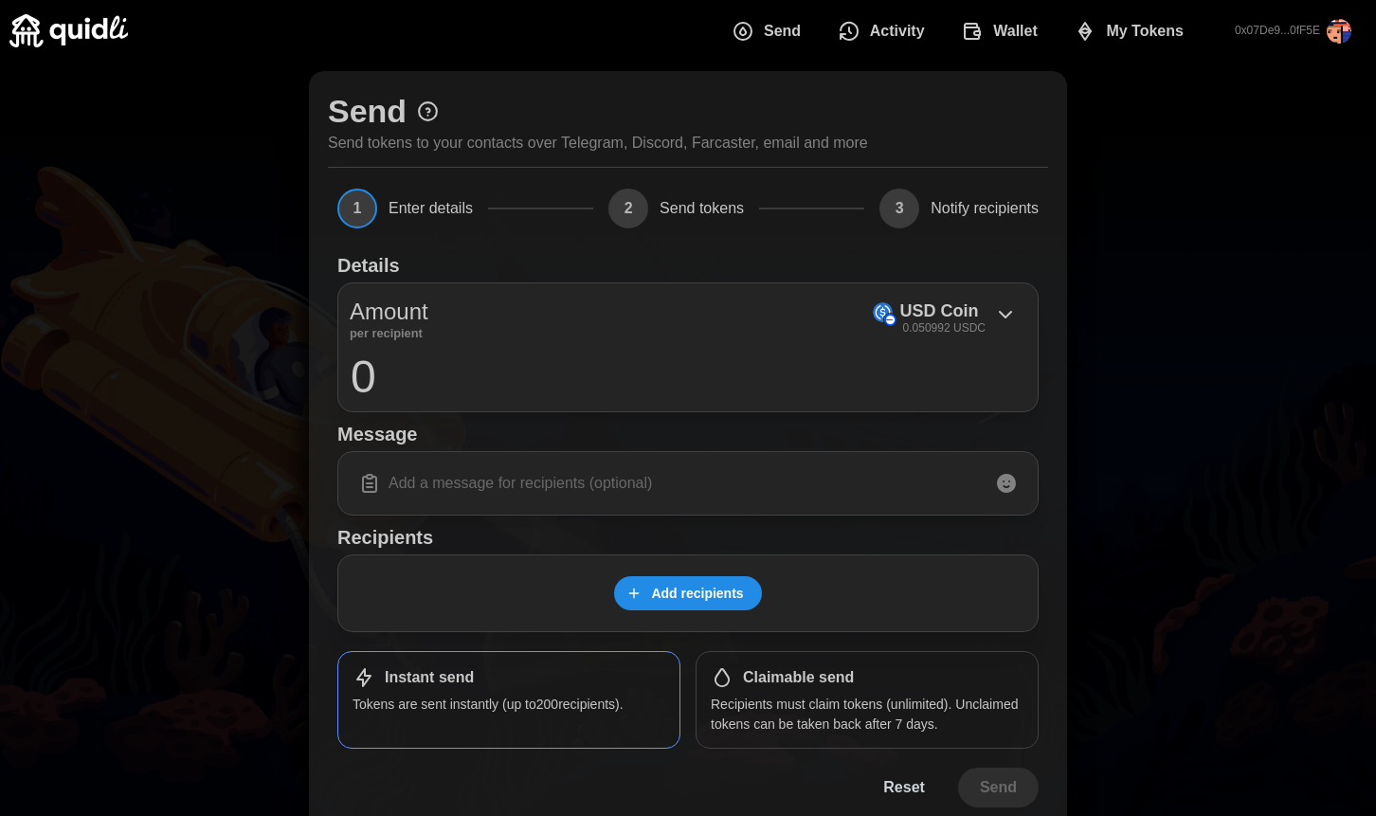
click at [642, 489] on input at bounding box center [688, 483] width 677 height 40
type input "test"
click at [692, 380] on input "0" at bounding box center [688, 376] width 677 height 47
click at [947, 320] on p "0.050992 USDC" at bounding box center [944, 328] width 82 height 16
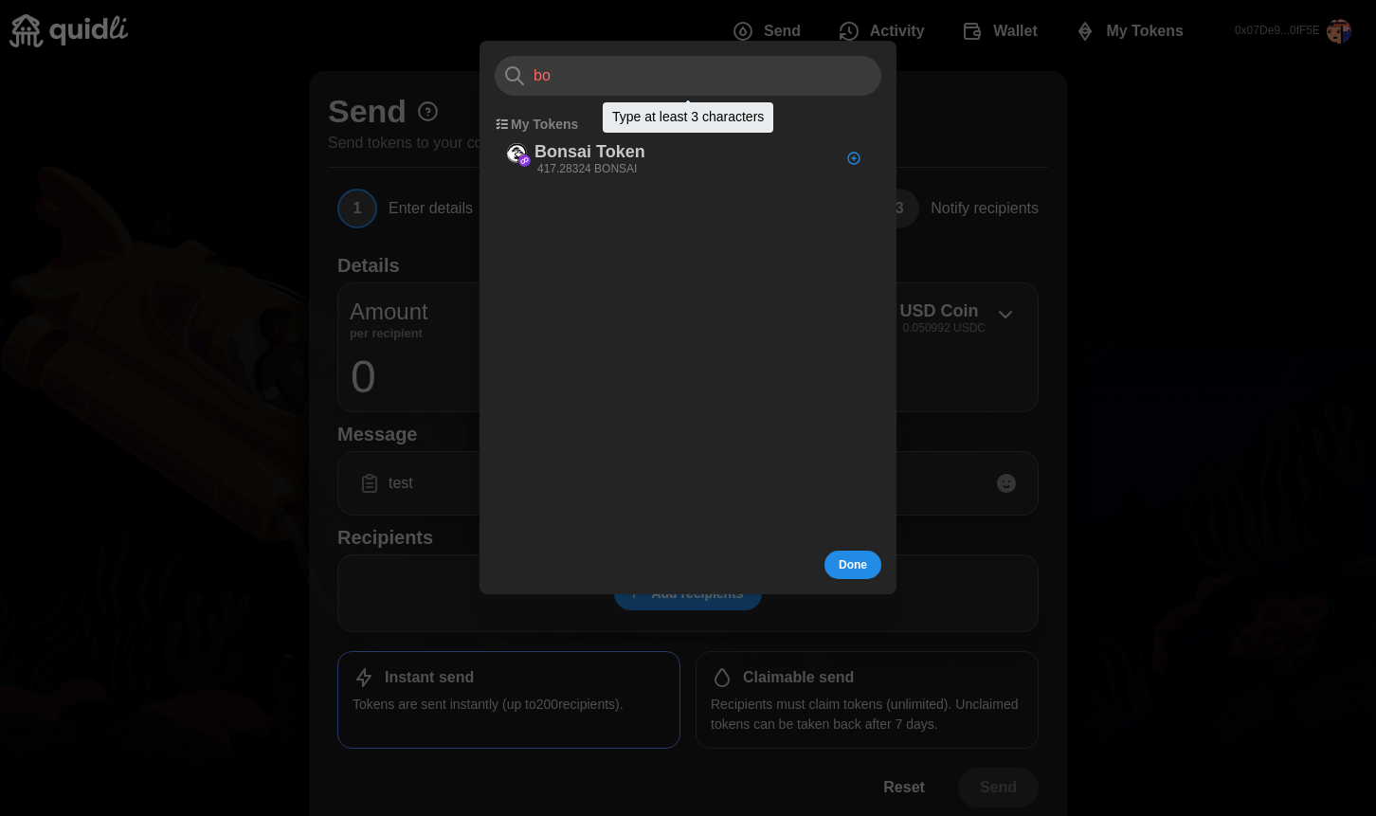
type input "bo"
click at [672, 152] on div "Bonsai Token 417.28324 BONSAI" at bounding box center [682, 158] width 375 height 48
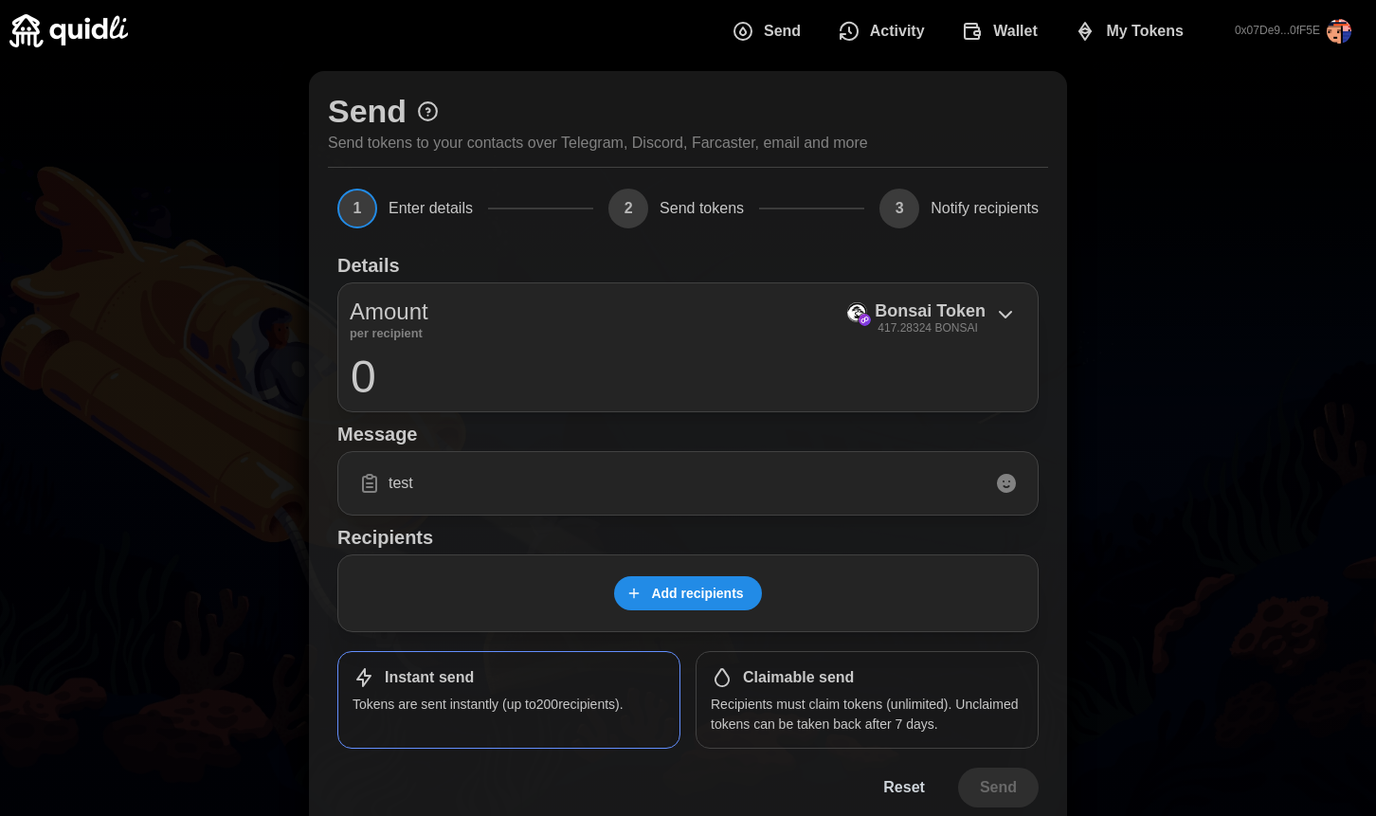
click at [500, 392] on input "0" at bounding box center [688, 376] width 677 height 47
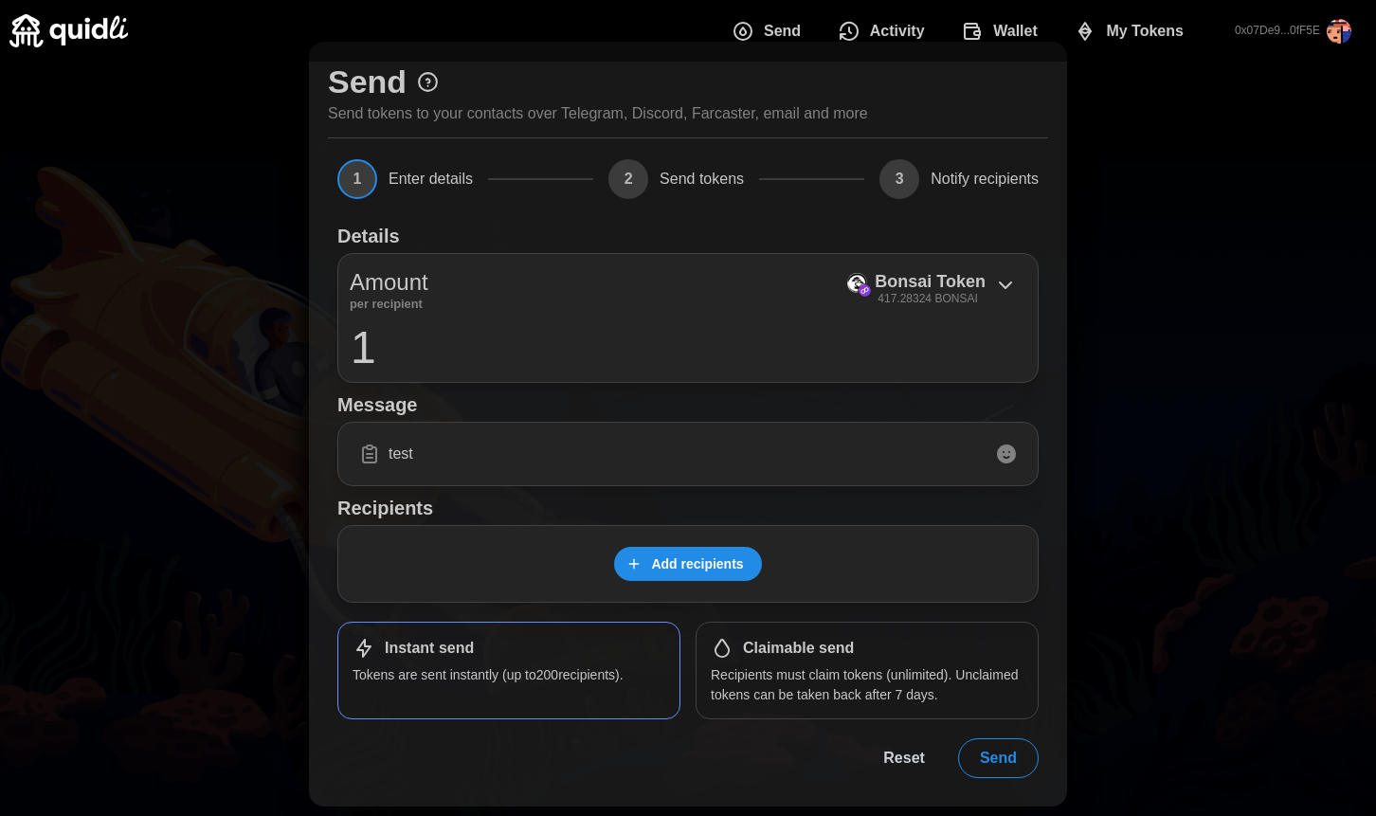
type input "1"
click at [689, 549] on span "Add recipients" at bounding box center [697, 564] width 92 height 32
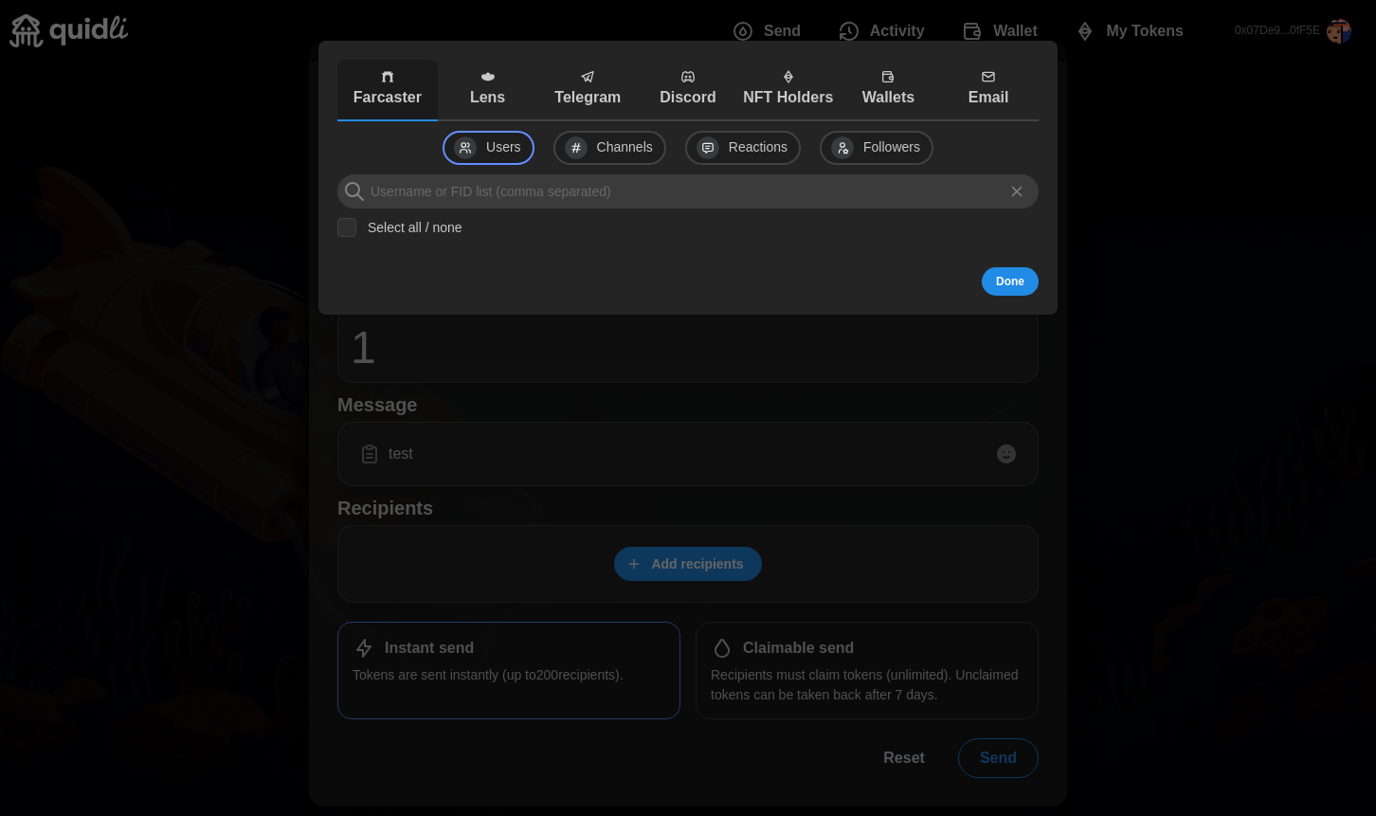
click at [500, 100] on p "Lens" at bounding box center [488, 98] width 91 height 24
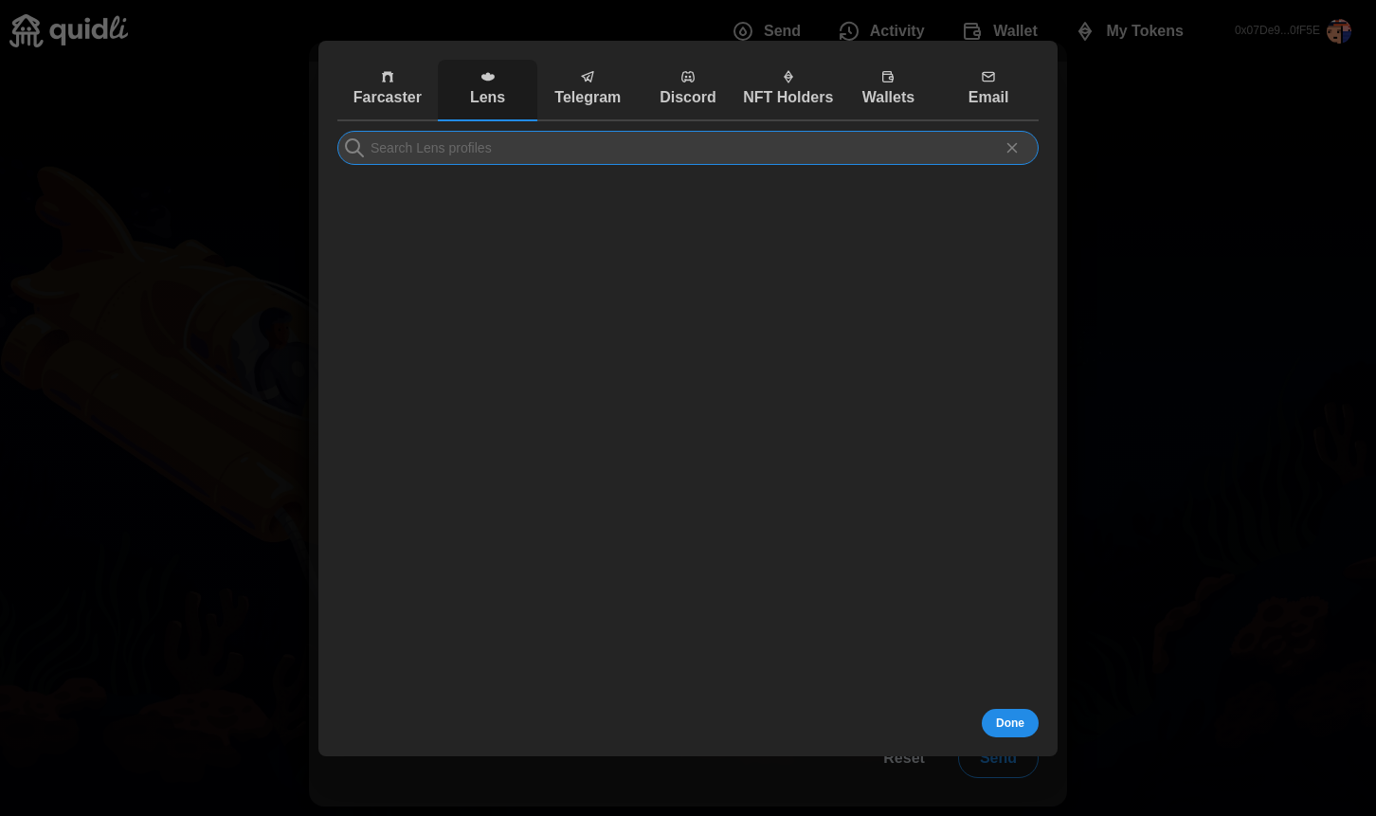
click at [503, 164] on div at bounding box center [687, 631] width 701 height 1001
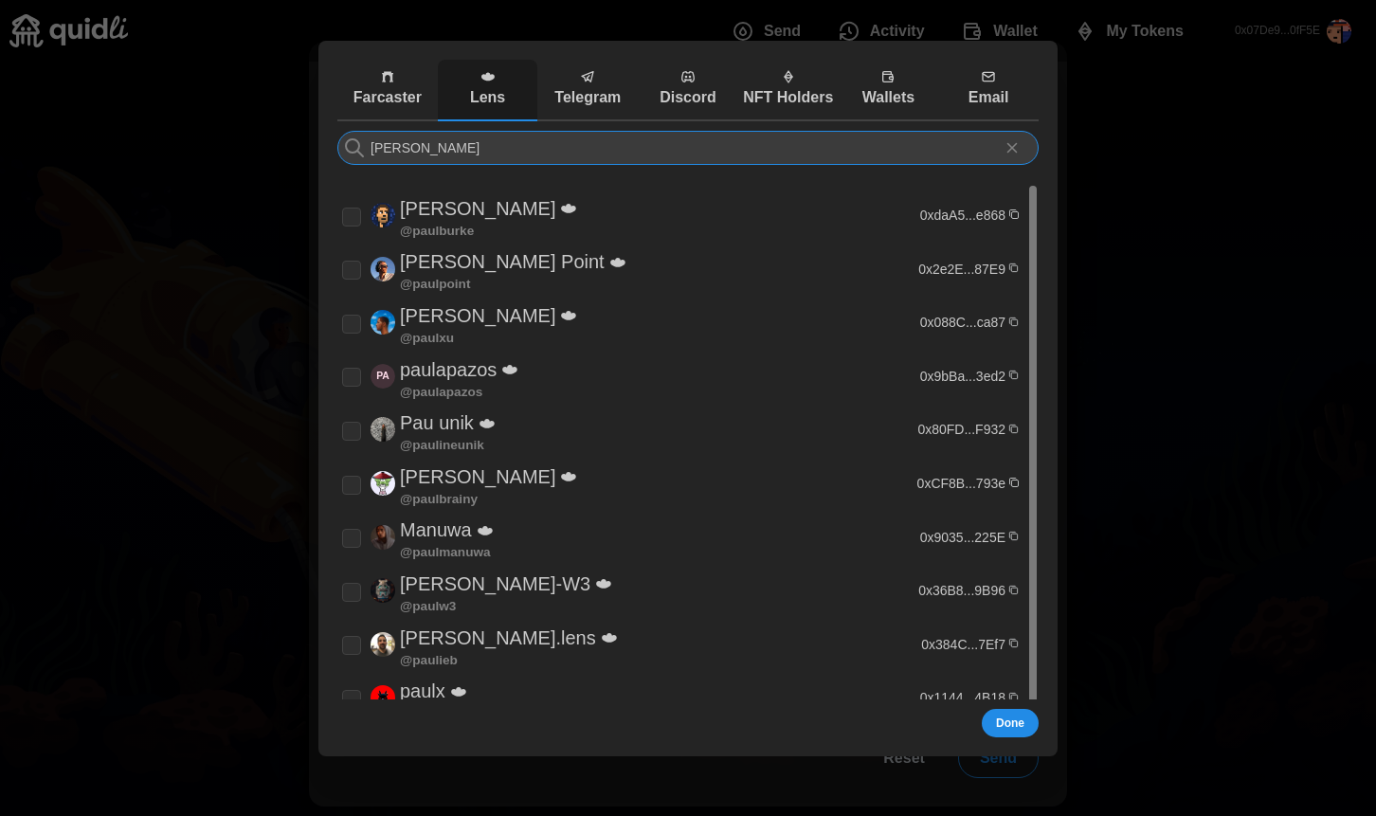
type input "[PERSON_NAME]"
click at [444, 214] on p "[PERSON_NAME]" at bounding box center [477, 208] width 155 height 31
checkbox input "true"
click at [1001, 708] on div "Farcaster Lens Telegram Discord NFT Holders Wallets Email Users Channels Reacti…" at bounding box center [688, 398] width 720 height 696
click at [1000, 724] on span "Done" at bounding box center [1010, 723] width 28 height 27
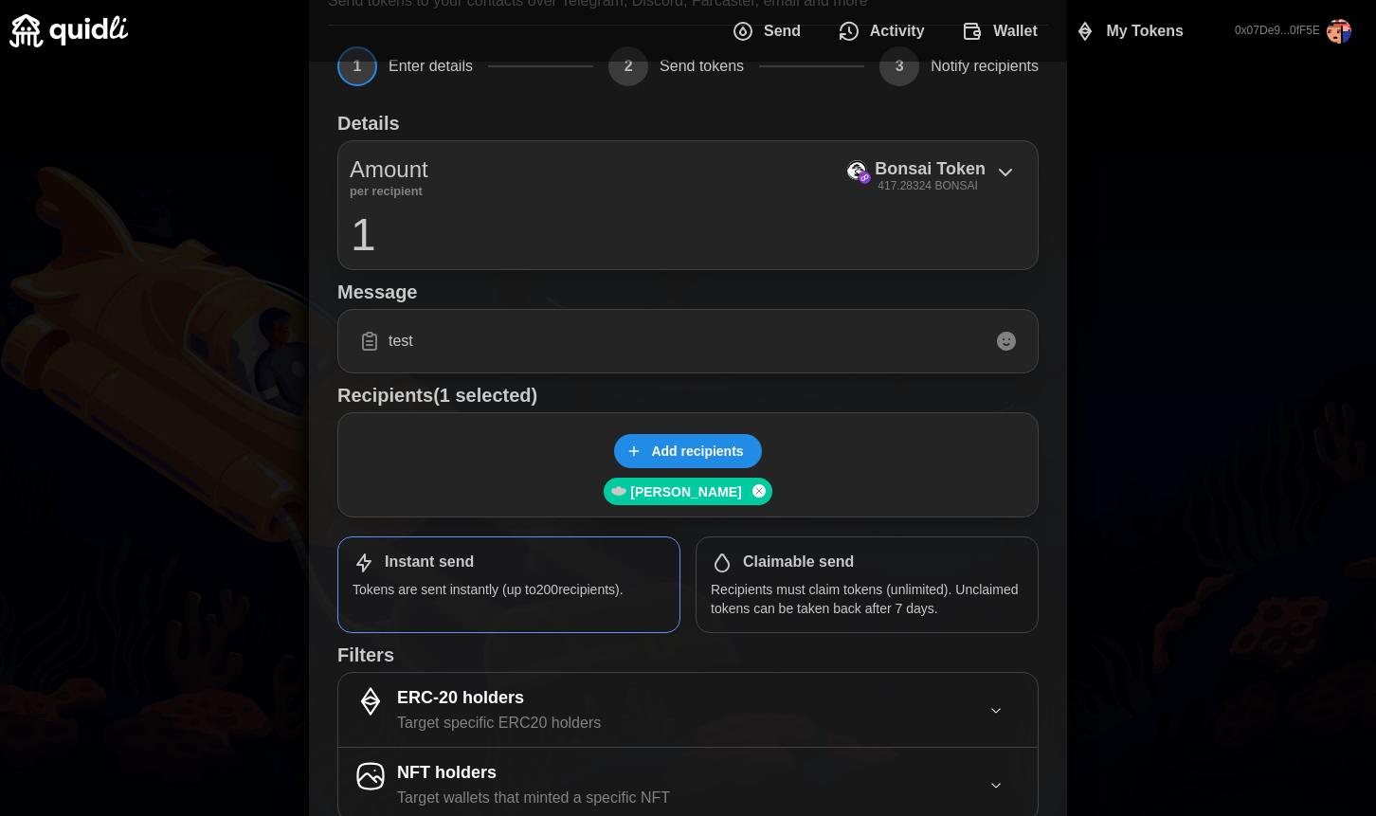
scroll to position [244, 0]
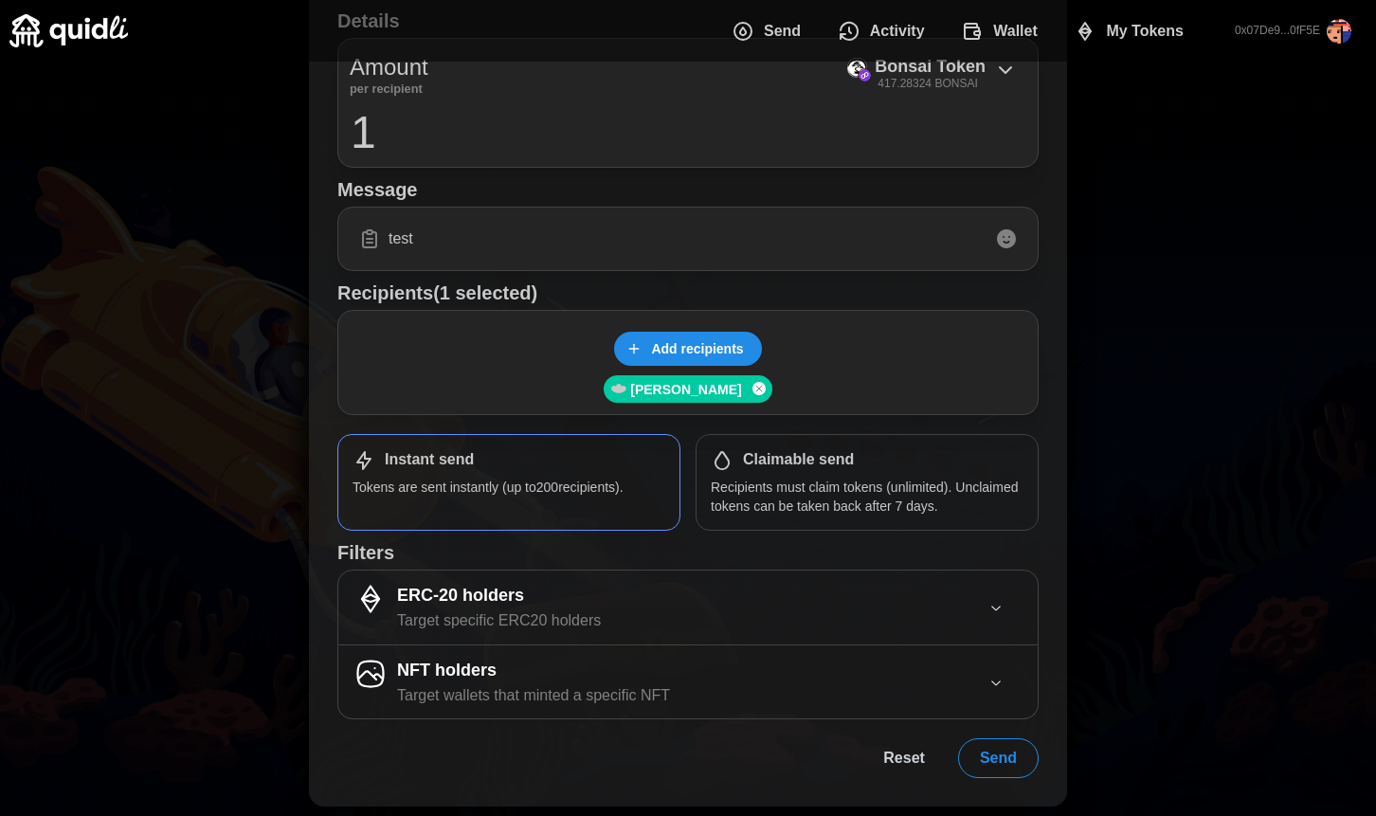
click at [998, 752] on span "Send" at bounding box center [998, 758] width 37 height 38
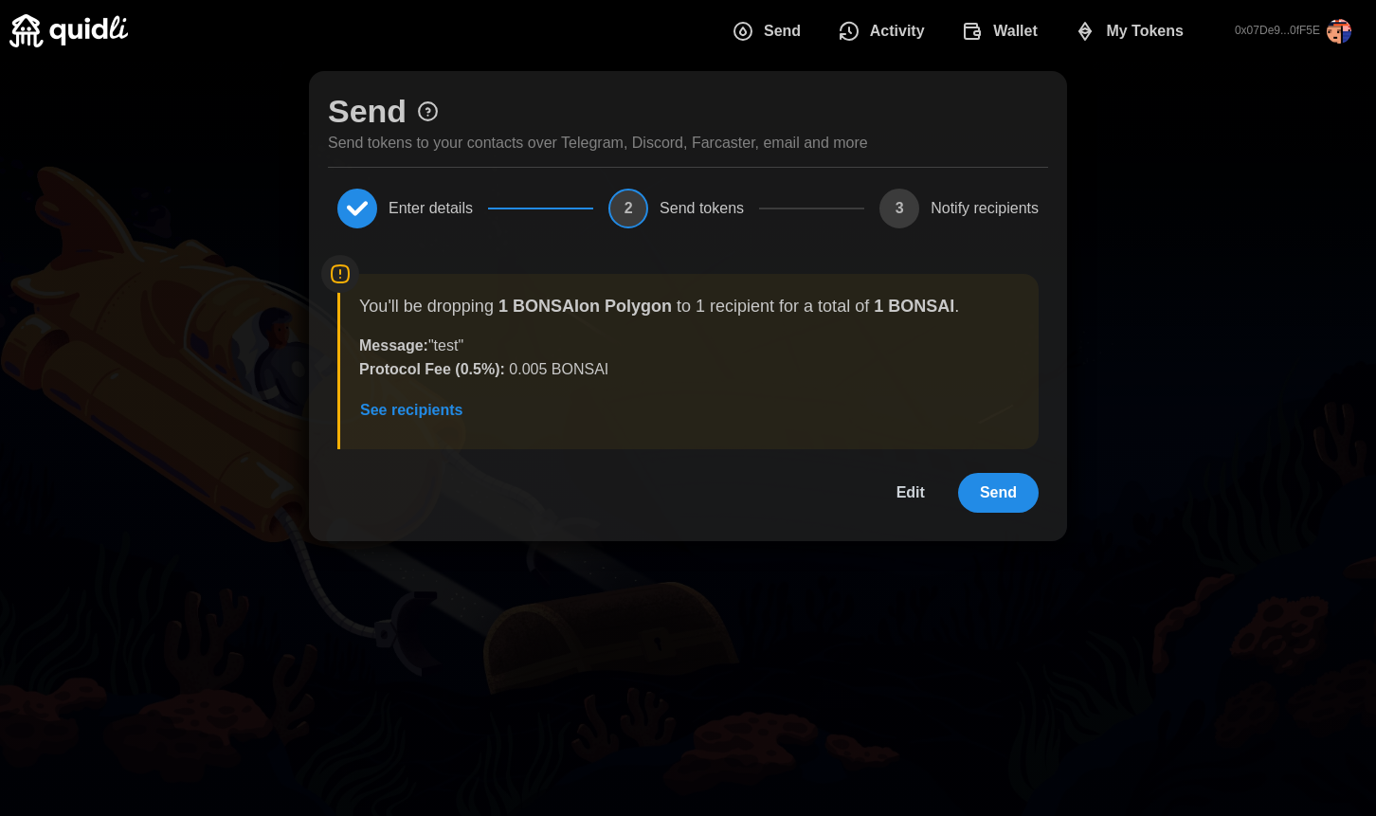
click at [1011, 479] on span "Send" at bounding box center [998, 493] width 37 height 38
